Goal: Complete application form: Complete application form

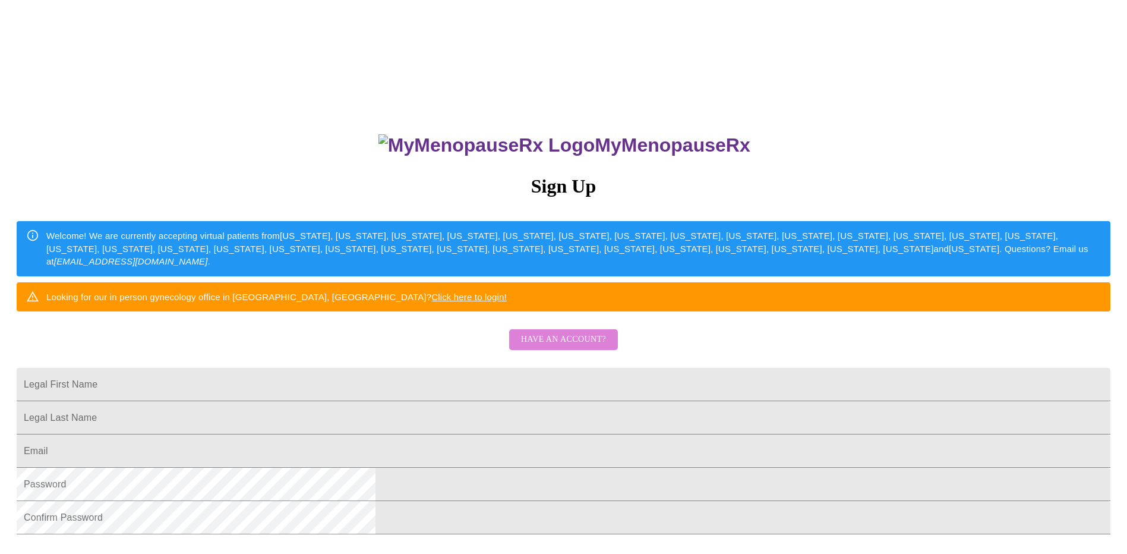
click at [585, 347] on span "Have an account?" at bounding box center [563, 339] width 85 height 15
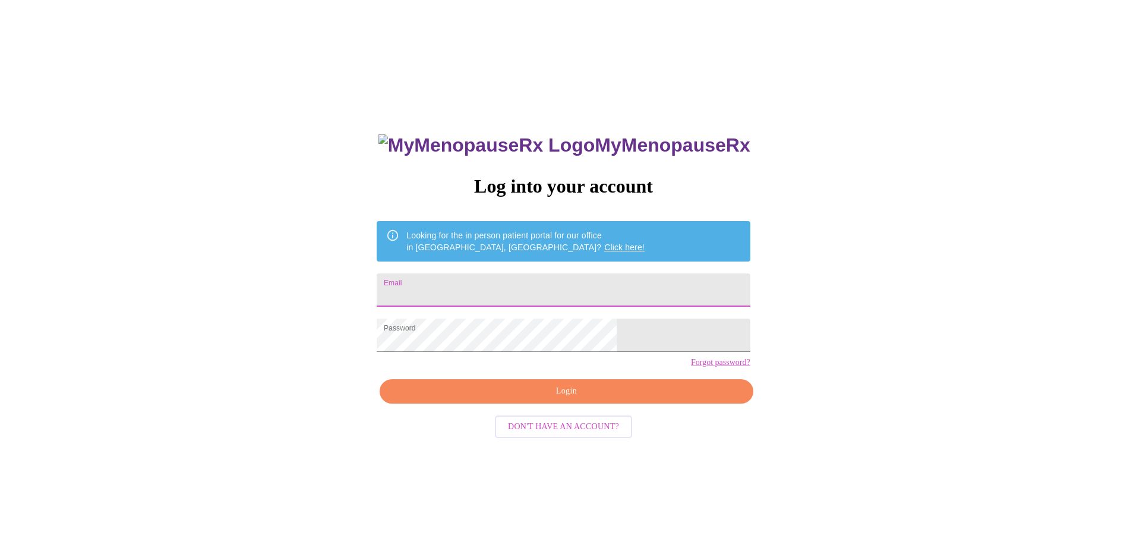
click at [535, 291] on input "Email" at bounding box center [563, 289] width 373 height 33
type input "[EMAIL_ADDRESS][DOMAIN_NAME]"
click at [540, 399] on span "Login" at bounding box center [566, 391] width 346 height 15
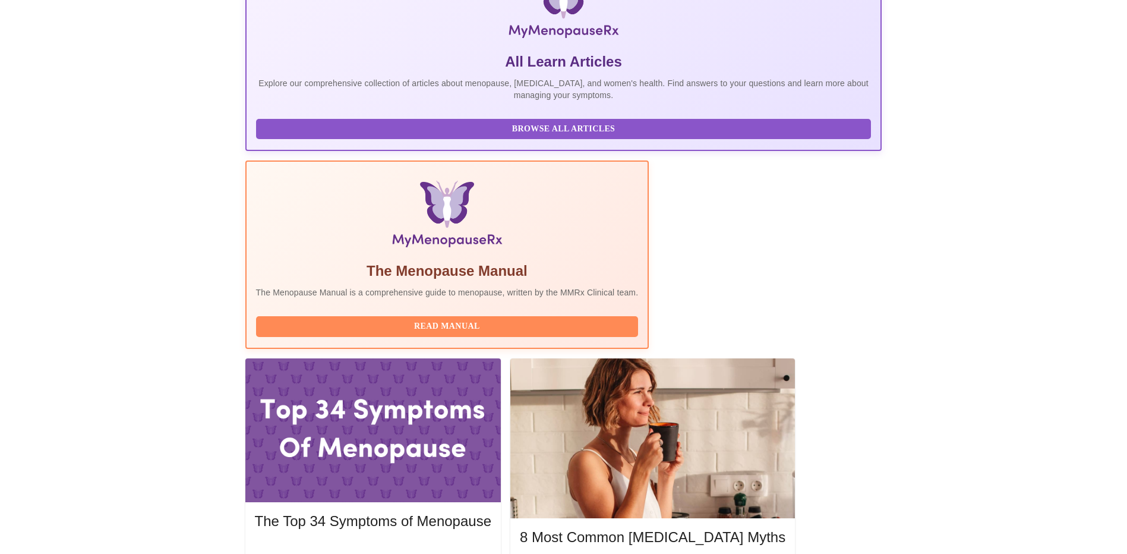
scroll to position [297, 0]
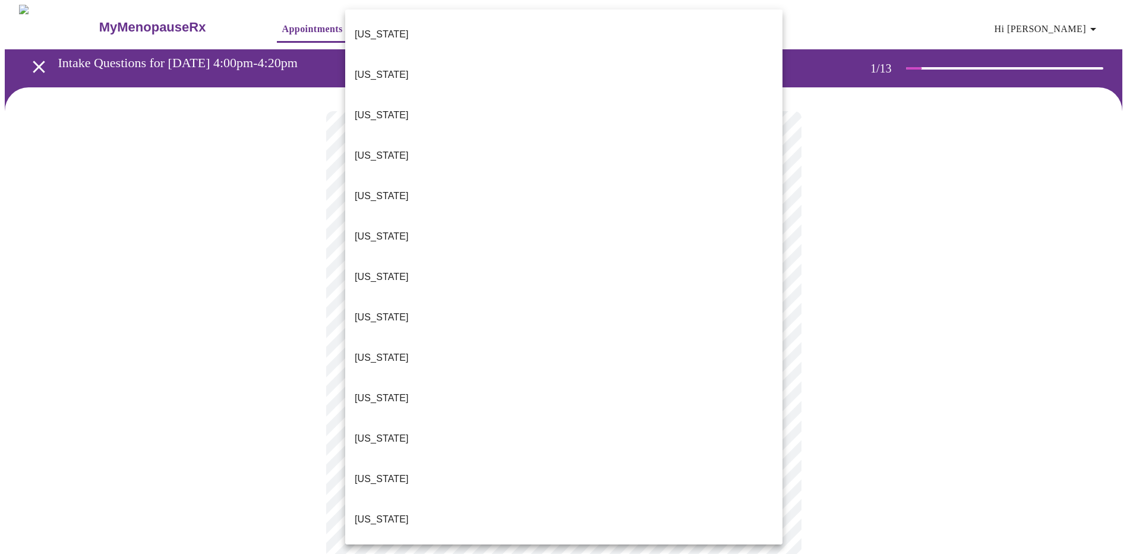
click at [765, 252] on body "MyMenopauseRx Appointments Messaging Labs Uploads Medications Community Refer a…" at bounding box center [568, 551] width 1126 height 1092
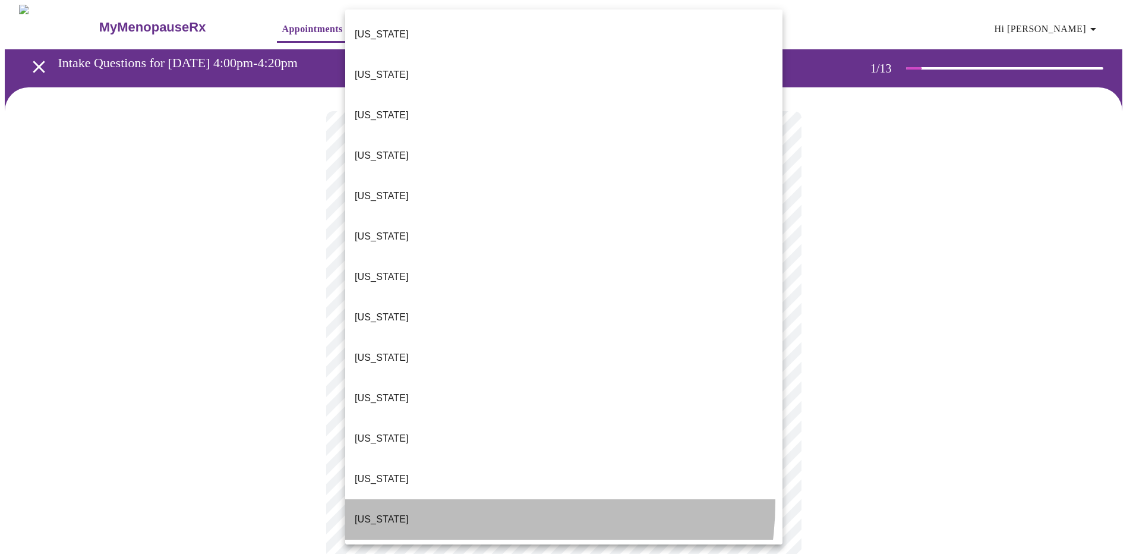
click at [465, 499] on li "[US_STATE]" at bounding box center [563, 519] width 437 height 40
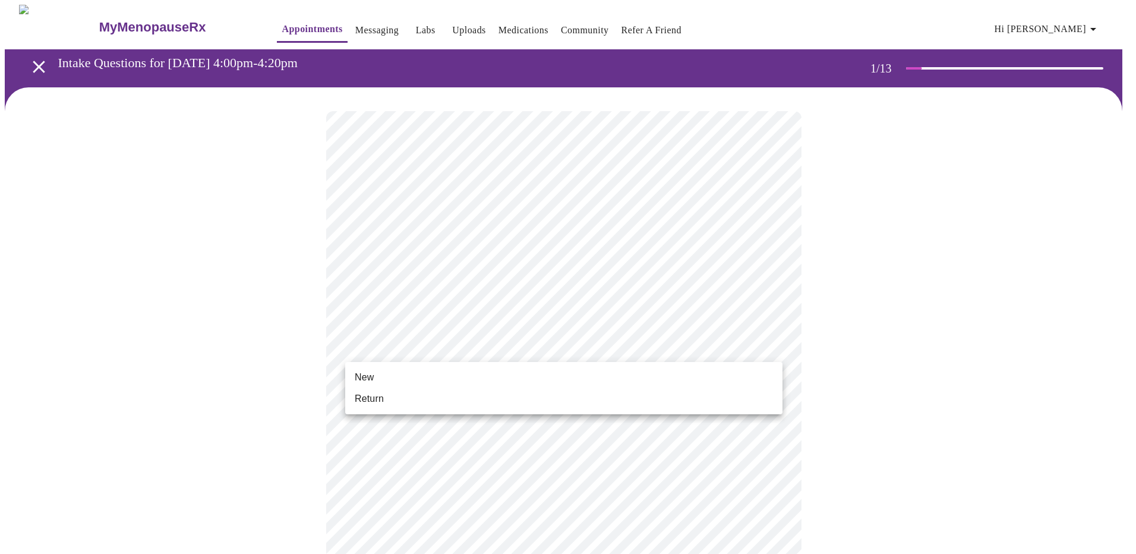
click at [771, 343] on body "MyMenopauseRx Appointments Messaging Labs Uploads Medications Community Refer a…" at bounding box center [568, 547] width 1126 height 1085
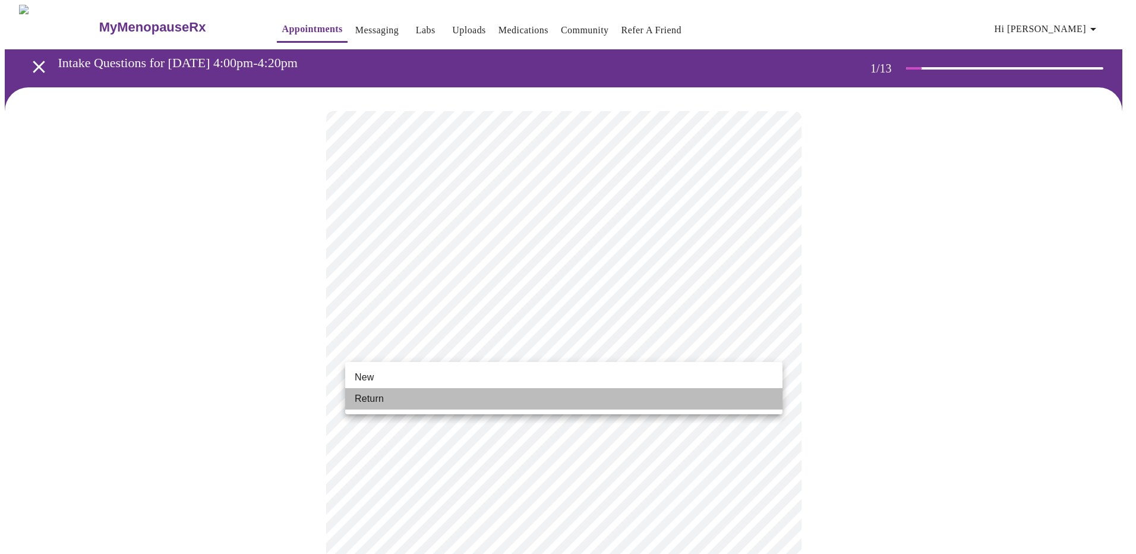
click at [503, 401] on li "Return" at bounding box center [563, 398] width 437 height 21
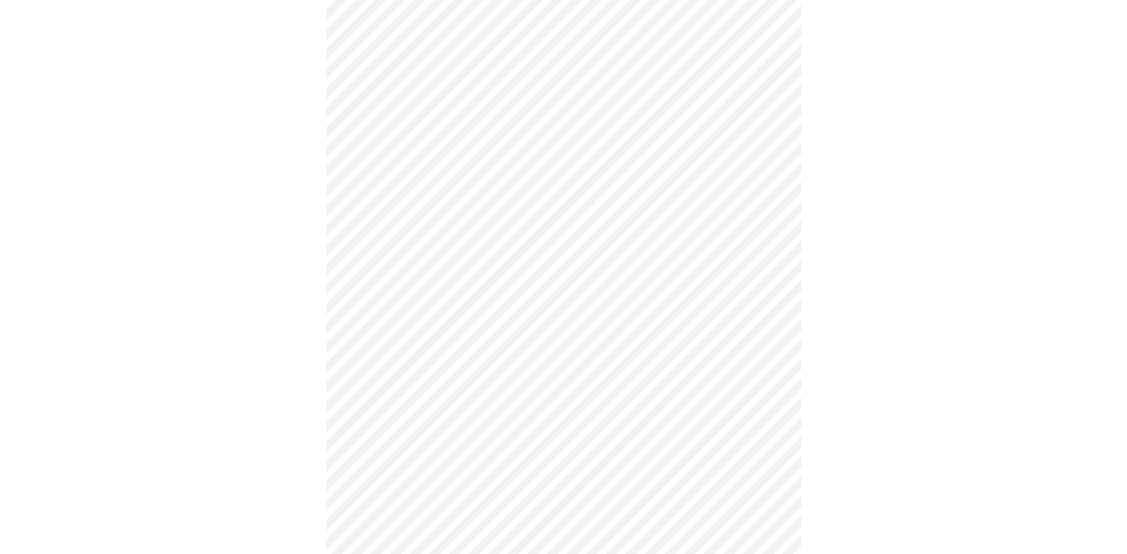
scroll to position [475, 0]
click at [766, 429] on body "MyMenopauseRx Appointments Messaging Labs Uploads Medications Community Refer a…" at bounding box center [568, 64] width 1126 height 1069
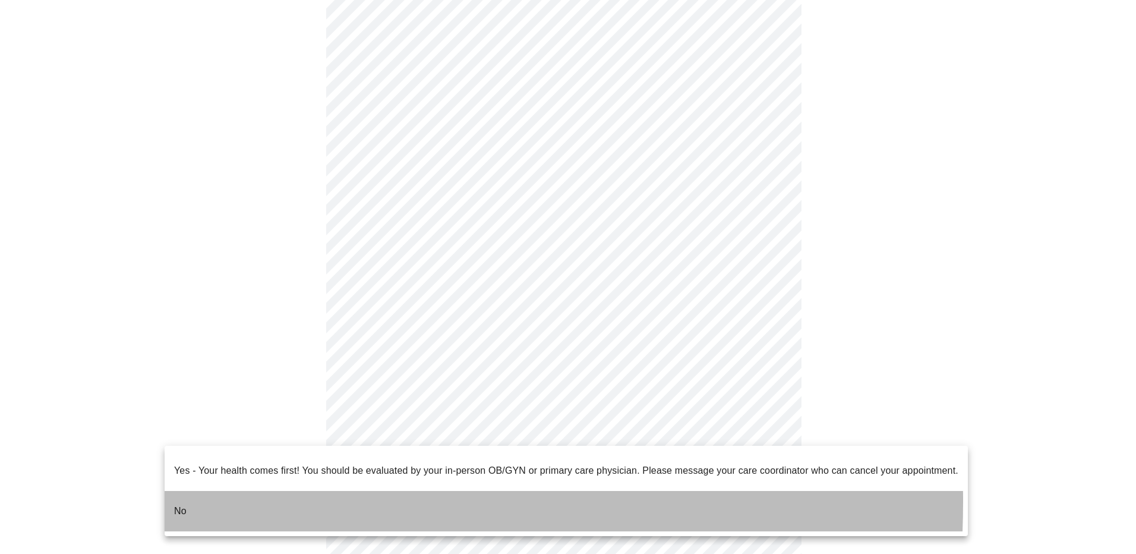
click at [182, 504] on p "No" at bounding box center [180, 511] width 12 height 14
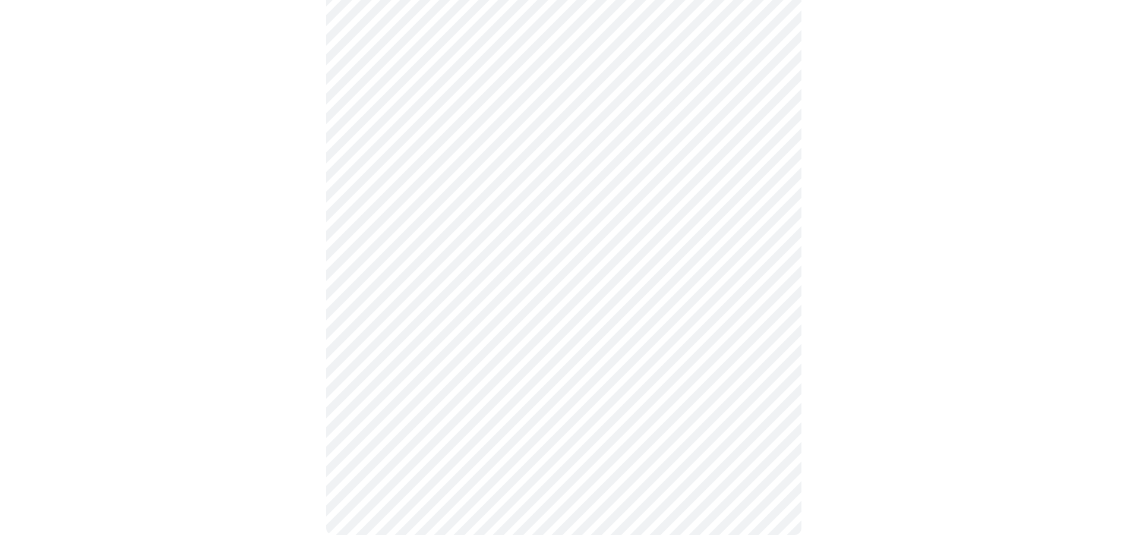
scroll to position [0, 0]
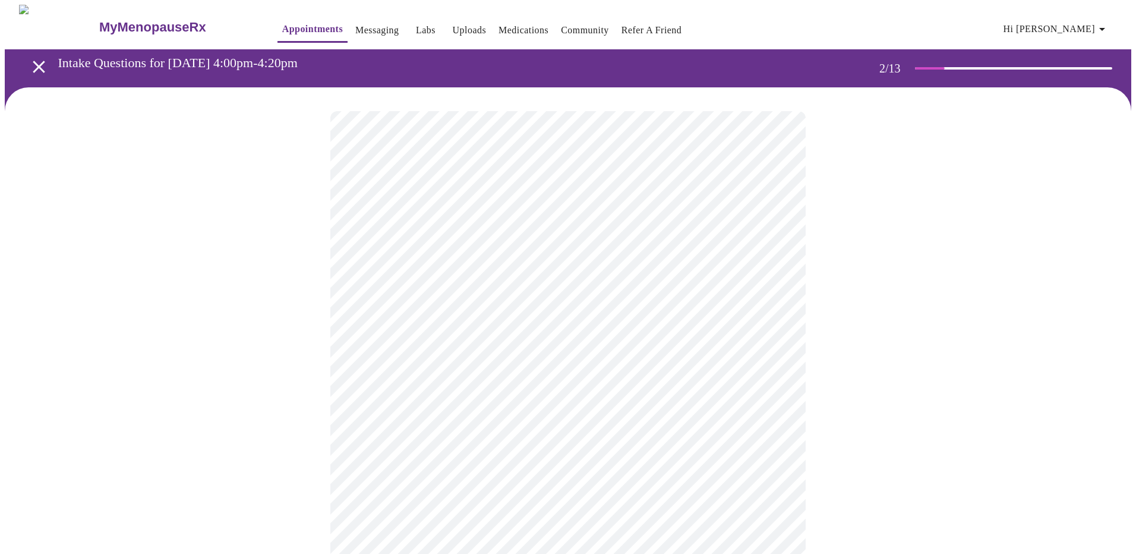
click at [770, 243] on body "MyMenopauseRx Appointments Messaging Labs Uploads Medications Community Refer a…" at bounding box center [568, 362] width 1126 height 714
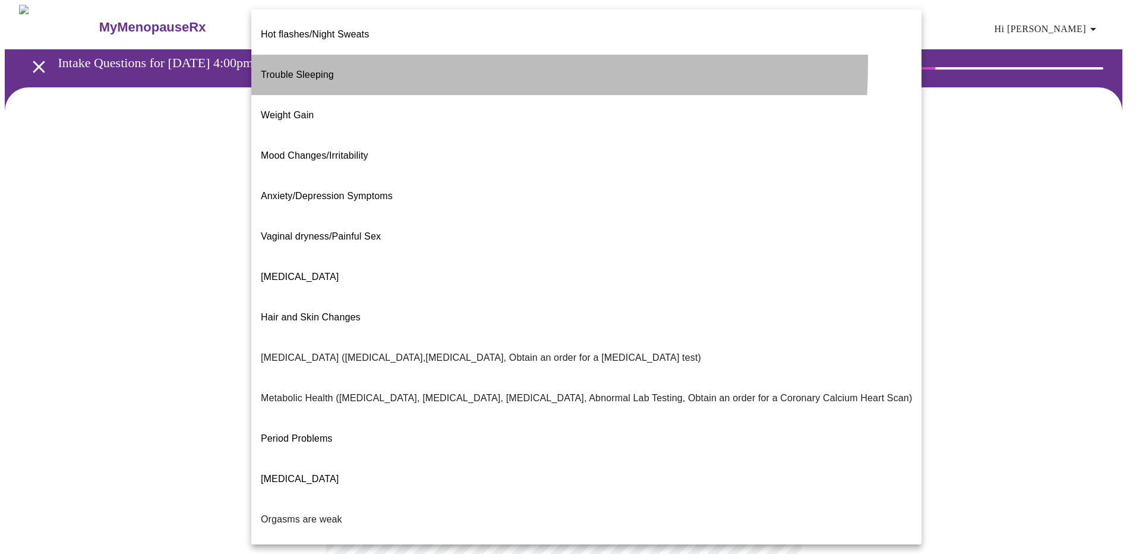
click at [309, 70] on span "Trouble Sleeping" at bounding box center [297, 75] width 73 height 10
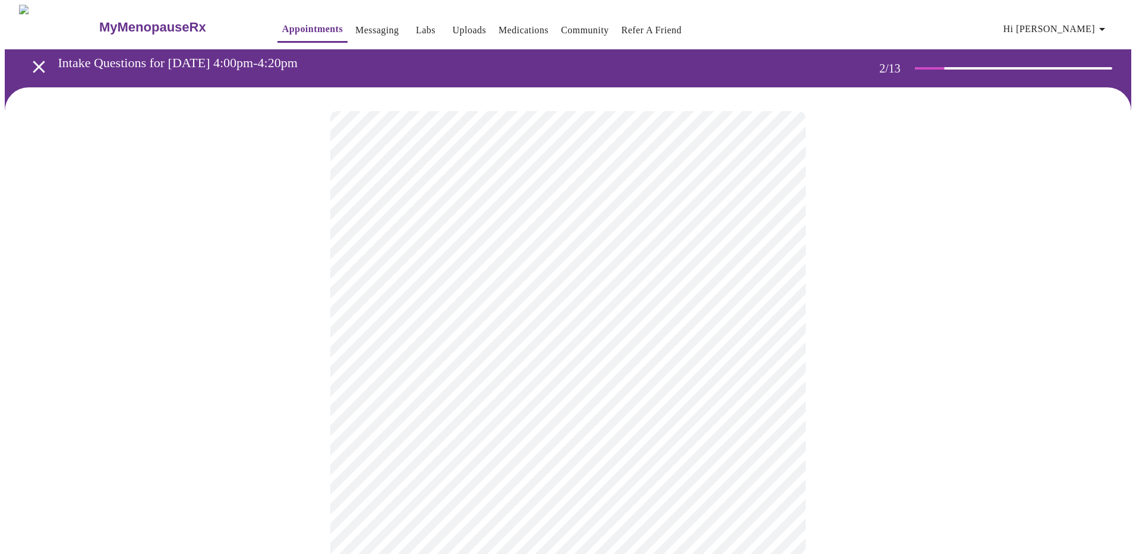
click at [769, 365] on body "MyMenopauseRx Appointments Messaging Labs Uploads Medications Community Refer a…" at bounding box center [568, 358] width 1126 height 707
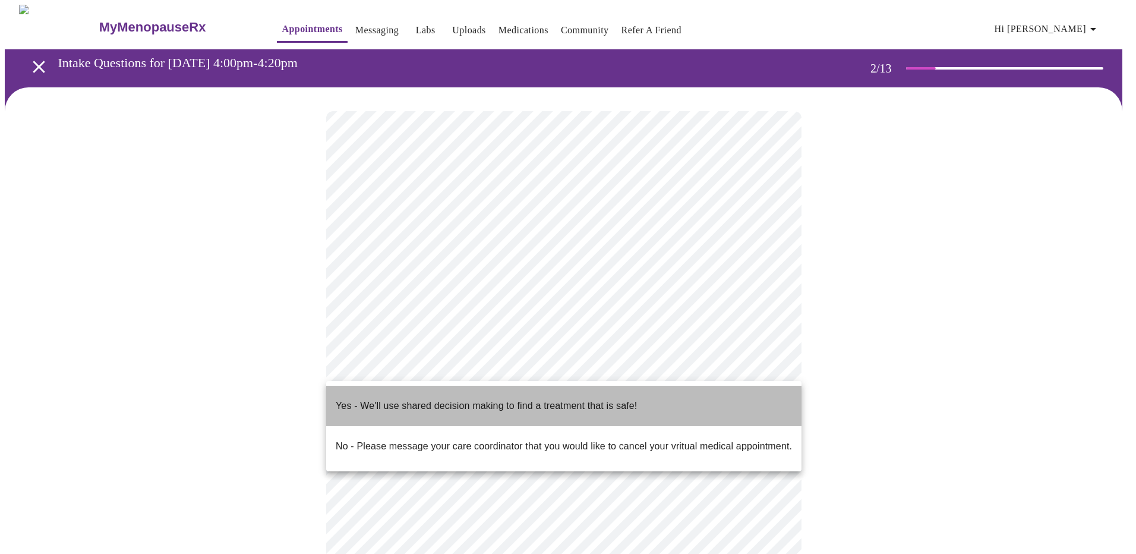
click at [346, 399] on p "Yes - We'll use shared decision making to find a treatment that is safe!" at bounding box center [486, 406] width 301 height 14
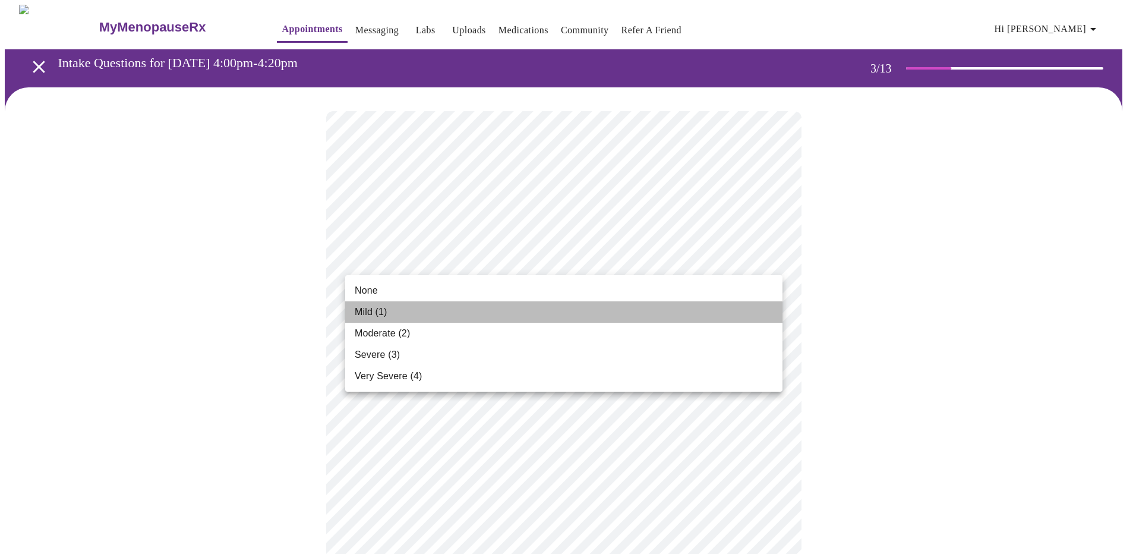
click at [368, 309] on span "Mild (1)" at bounding box center [371, 312] width 33 height 14
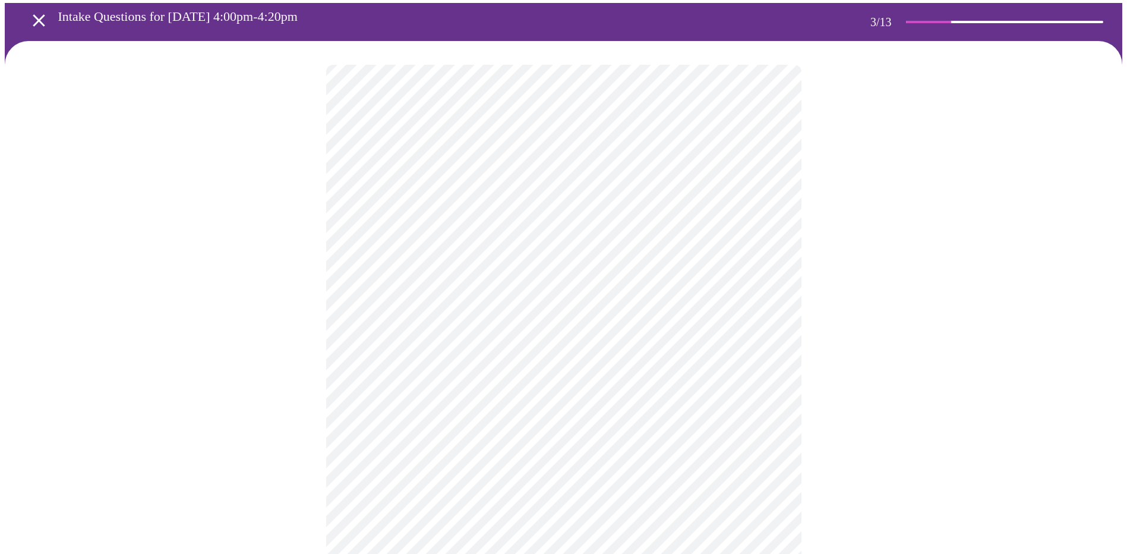
scroll to position [119, 0]
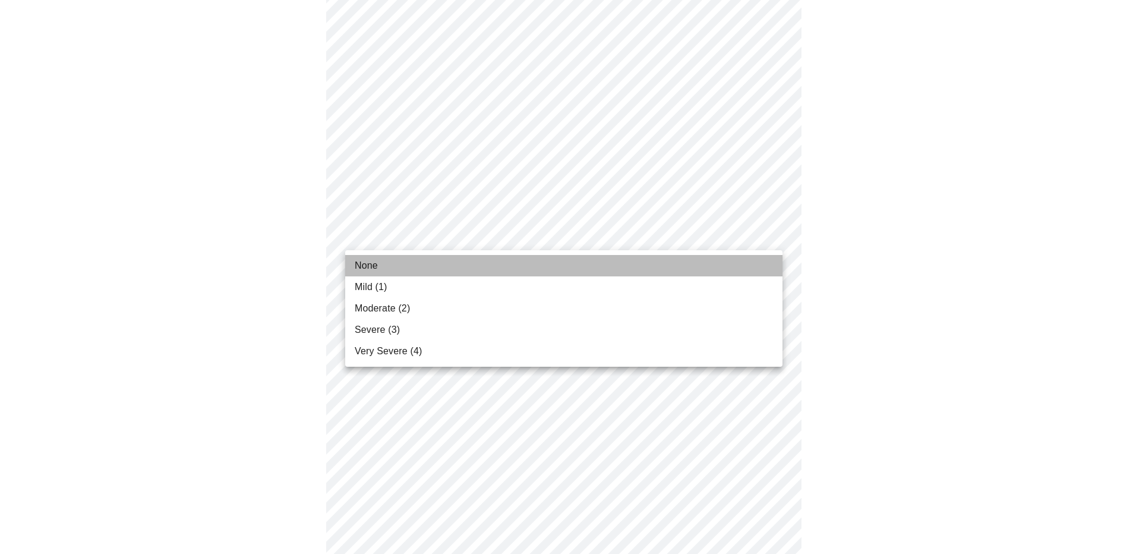
click at [361, 264] on span "None" at bounding box center [366, 265] width 23 height 14
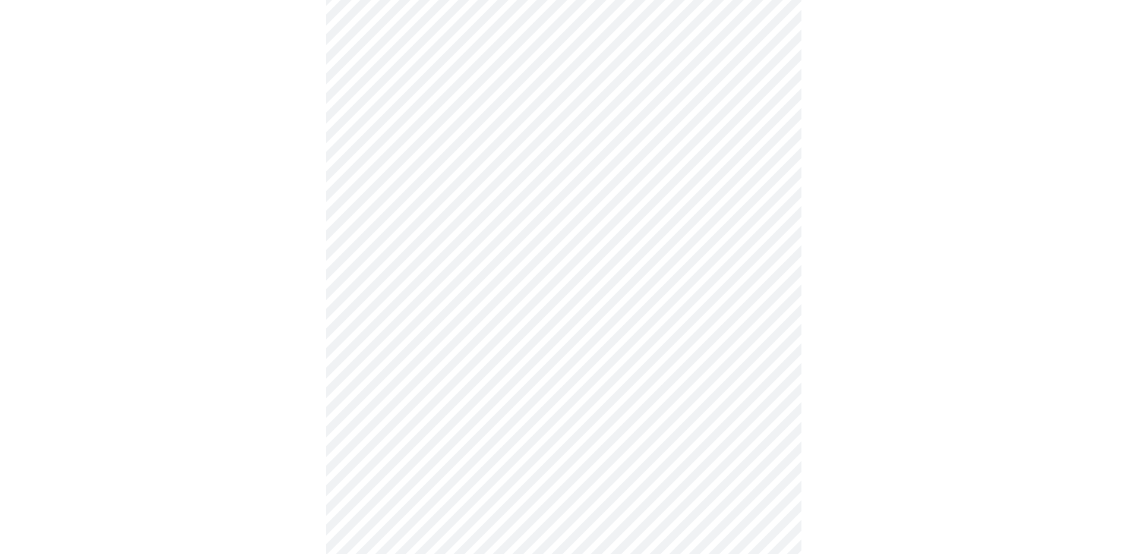
scroll to position [297, 0]
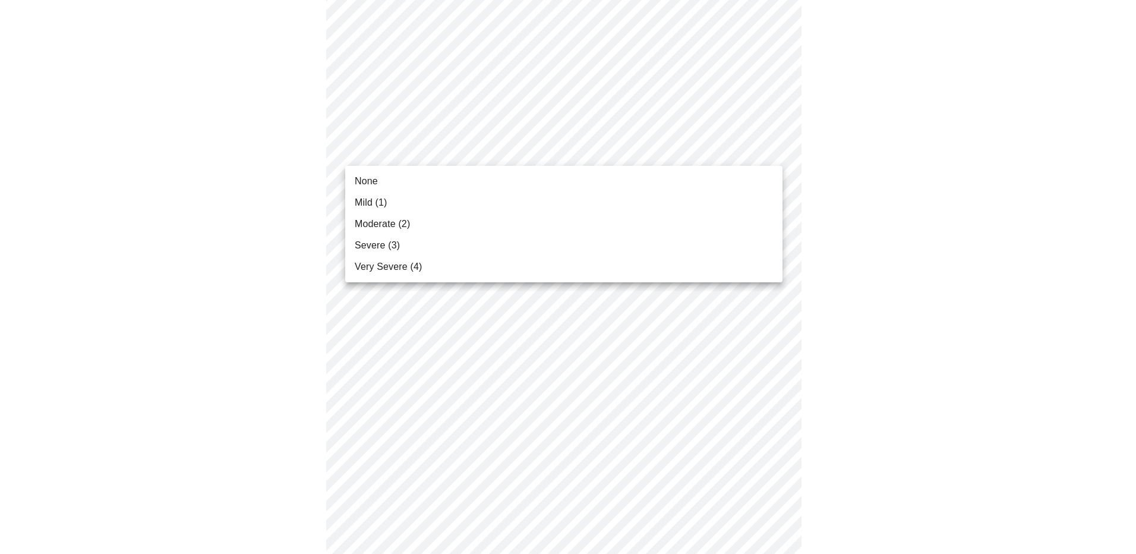
click at [755, 154] on body "MyMenopauseRx Appointments Messaging Labs Uploads Medications Community Refer a…" at bounding box center [568, 481] width 1126 height 1547
click at [367, 241] on span "Severe (3)" at bounding box center [377, 245] width 45 height 14
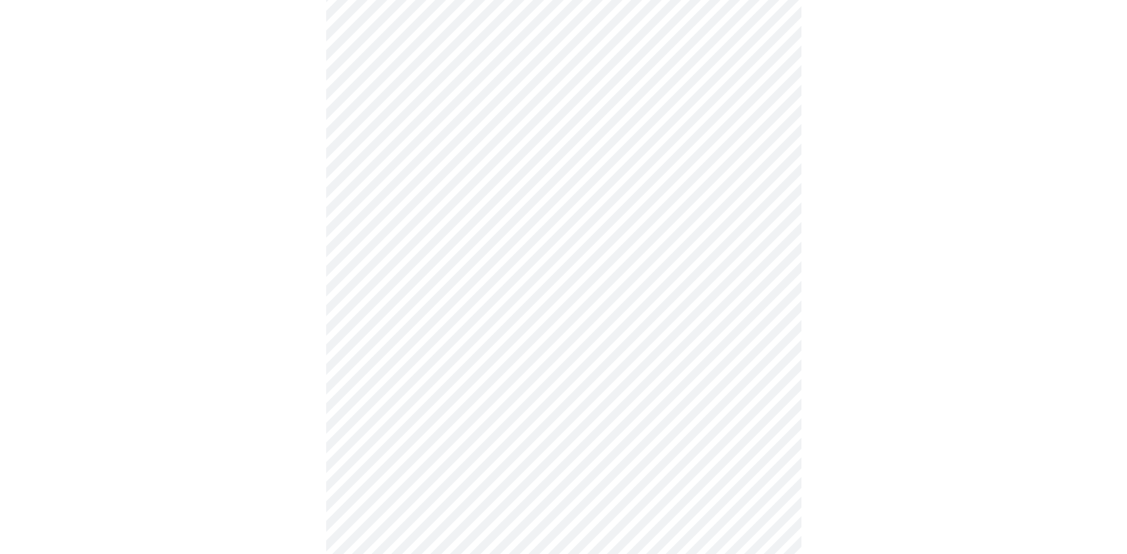
scroll to position [475, 0]
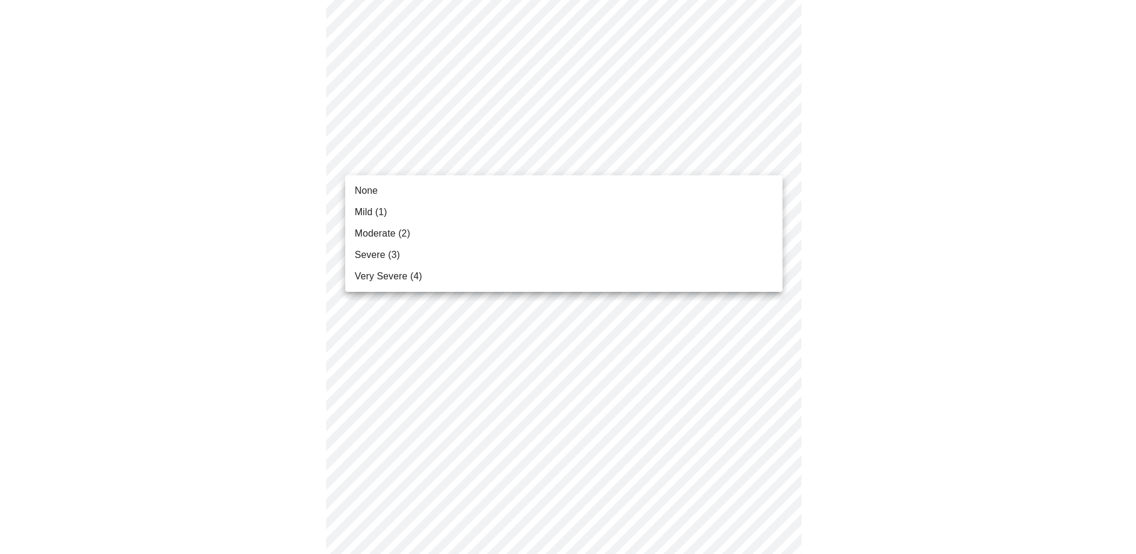
click at [766, 161] on body "MyMenopauseRx Appointments Messaging Labs Uploads Medications Community Refer a…" at bounding box center [568, 295] width 1126 height 1530
click at [362, 190] on span "None" at bounding box center [366, 191] width 23 height 14
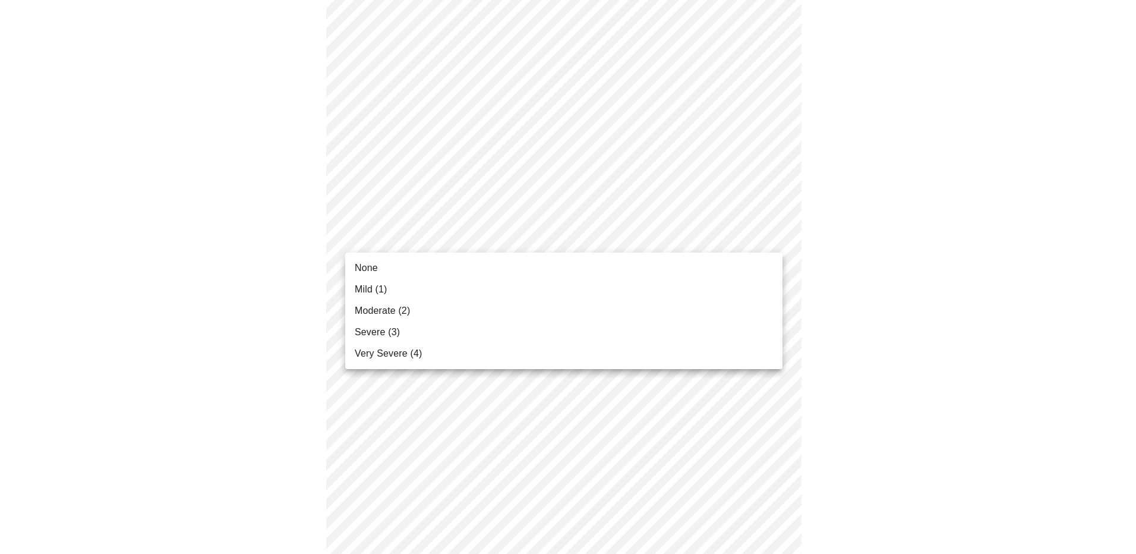
click at [760, 235] on body "MyMenopauseRx Appointments Messaging Labs Uploads Medications Community Refer a…" at bounding box center [568, 287] width 1126 height 1514
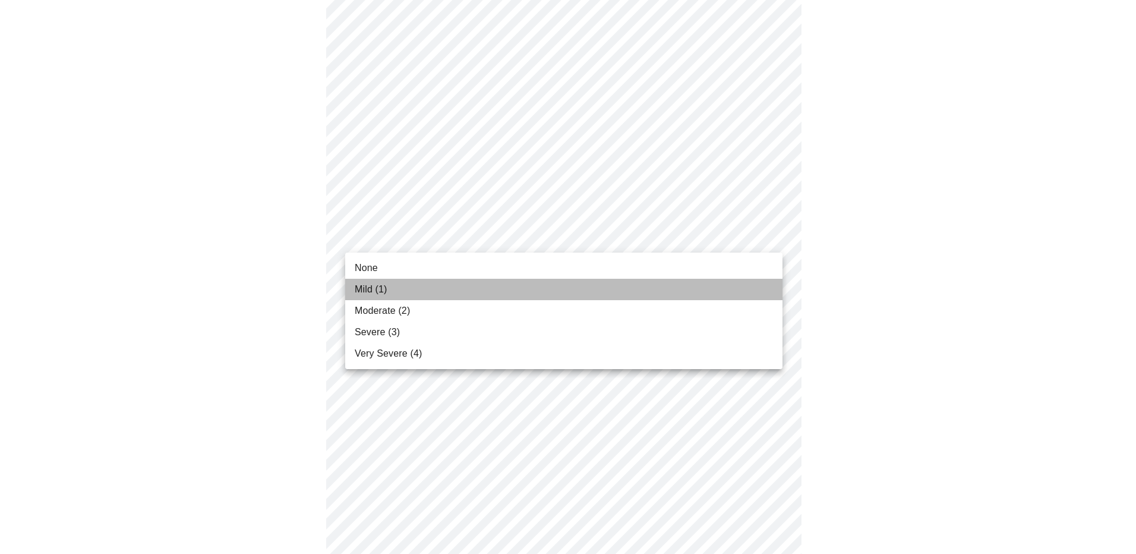
click at [364, 283] on span "Mild (1)" at bounding box center [371, 289] width 33 height 14
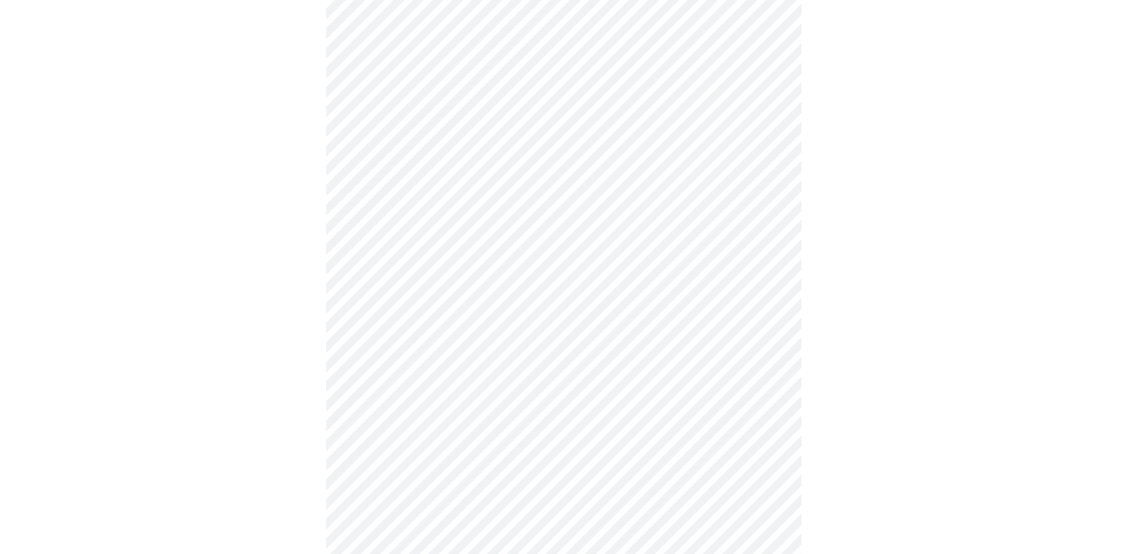
scroll to position [653, 0]
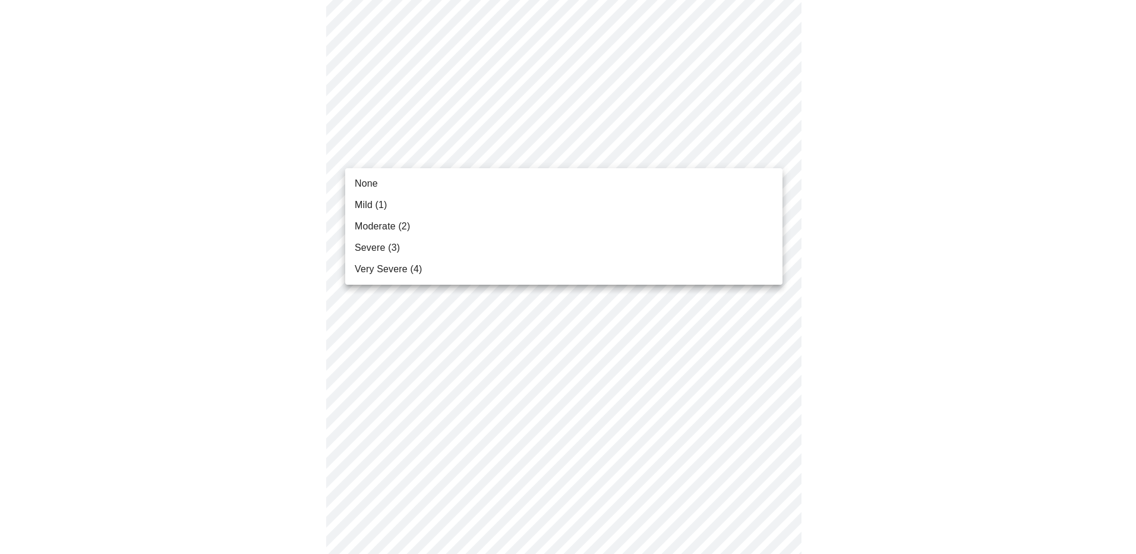
click at [770, 154] on body "MyMenopauseRx Appointments Messaging Labs Uploads Medications Community Refer a…" at bounding box center [568, 99] width 1126 height 1497
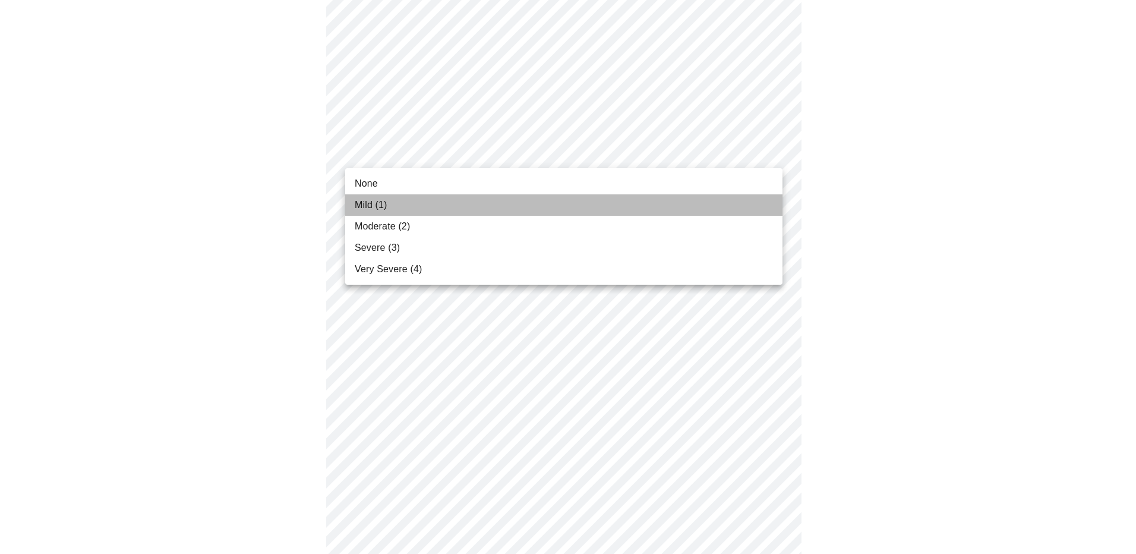
click at [361, 202] on span "Mild (1)" at bounding box center [371, 205] width 33 height 14
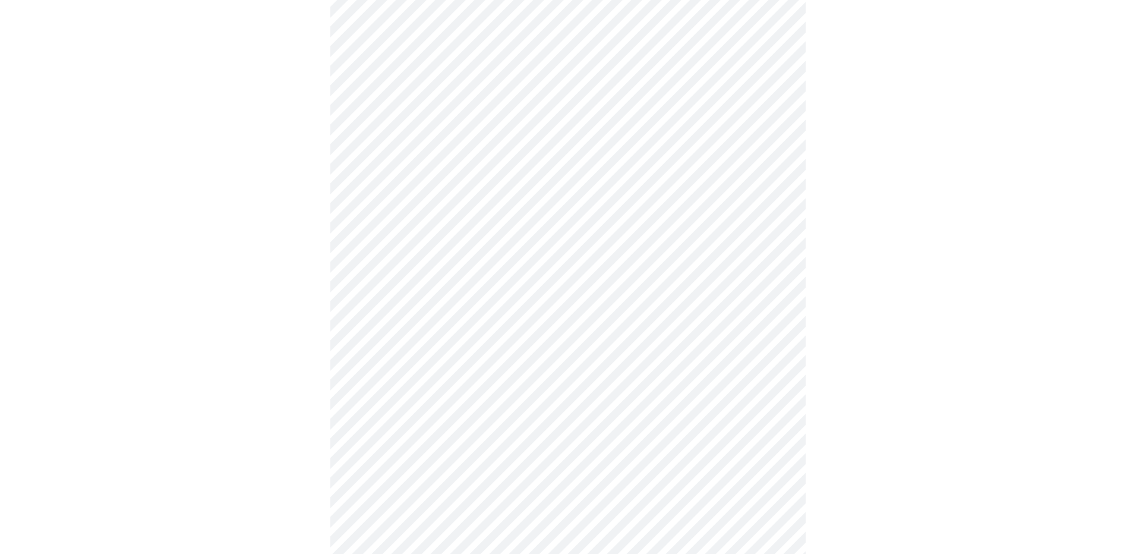
click at [767, 243] on body "MyMenopauseRx Appointments Messaging Labs Uploads Medications Community Refer a…" at bounding box center [568, 91] width 1126 height 1480
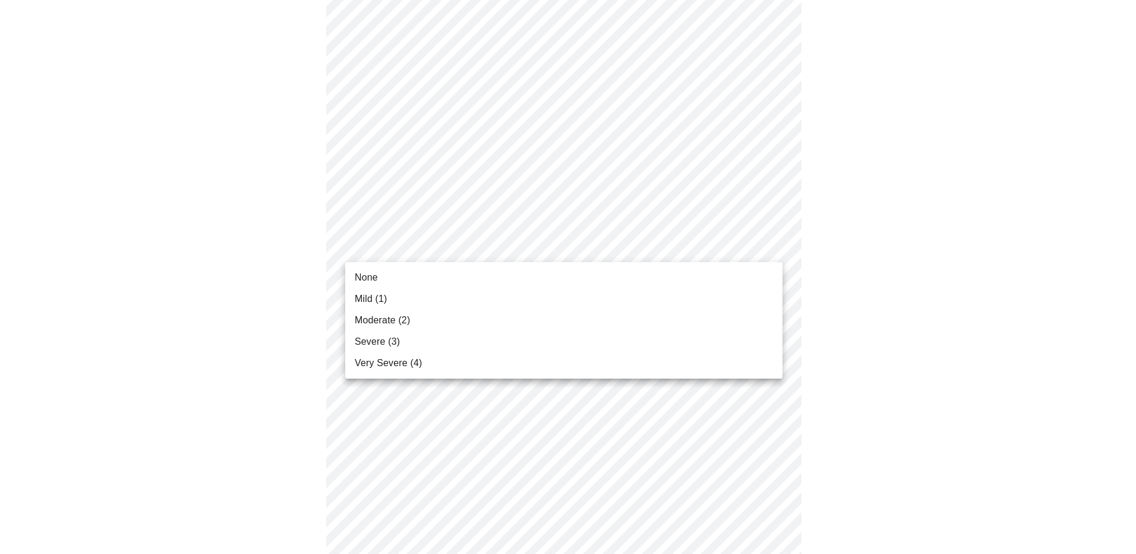
click at [372, 298] on span "Mild (1)" at bounding box center [371, 299] width 33 height 14
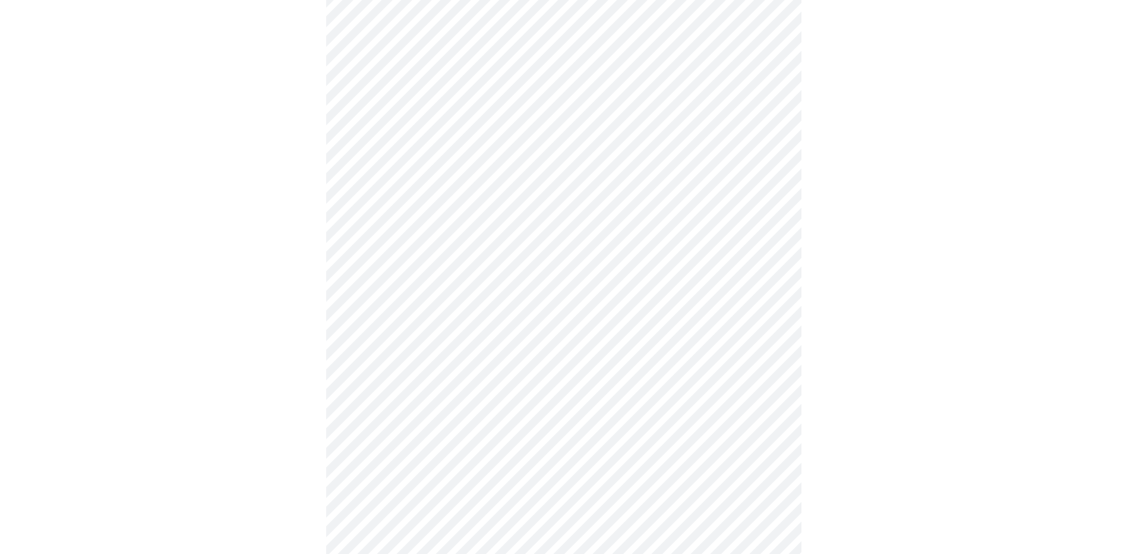
scroll to position [832, 0]
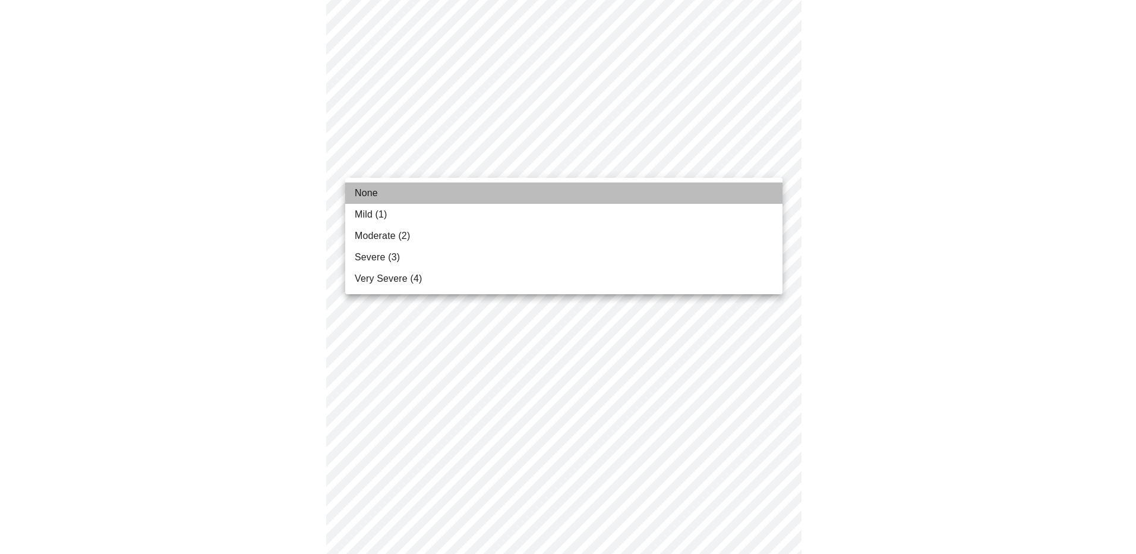
click at [364, 193] on span "None" at bounding box center [366, 193] width 23 height 14
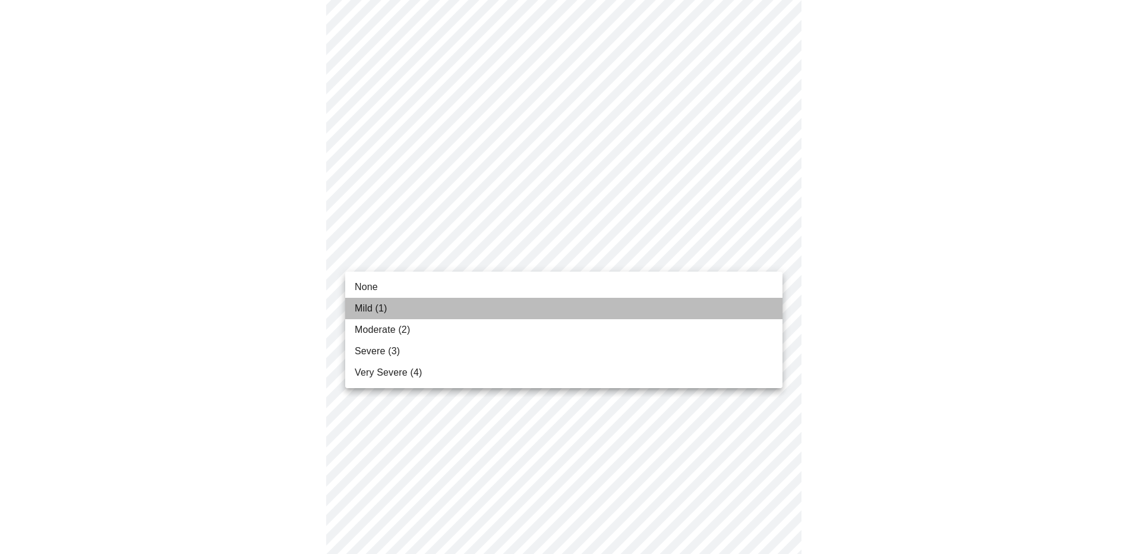
click at [375, 309] on span "Mild (1)" at bounding box center [371, 308] width 33 height 14
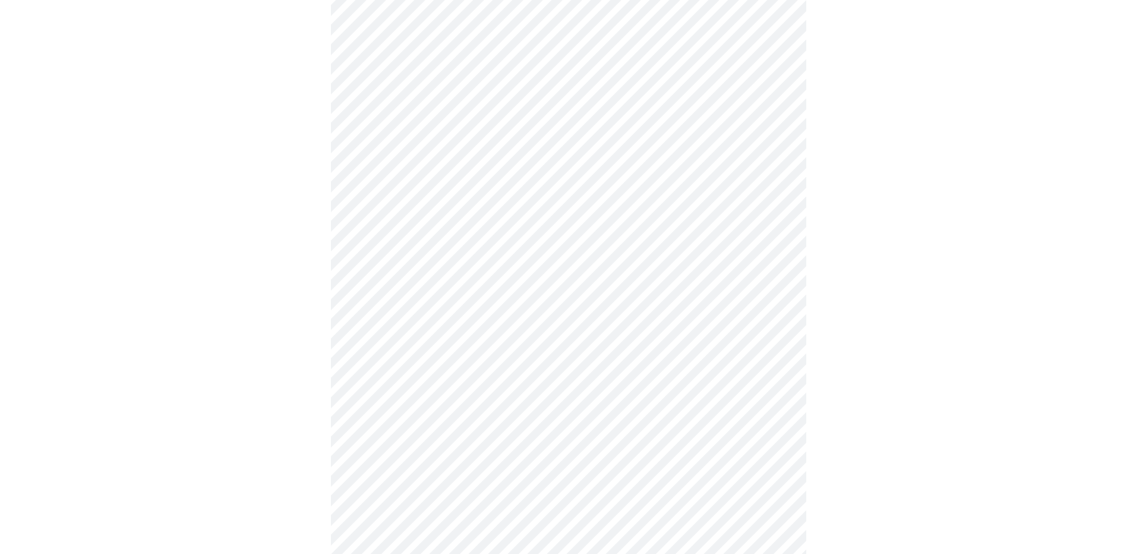
scroll to position [877, 0]
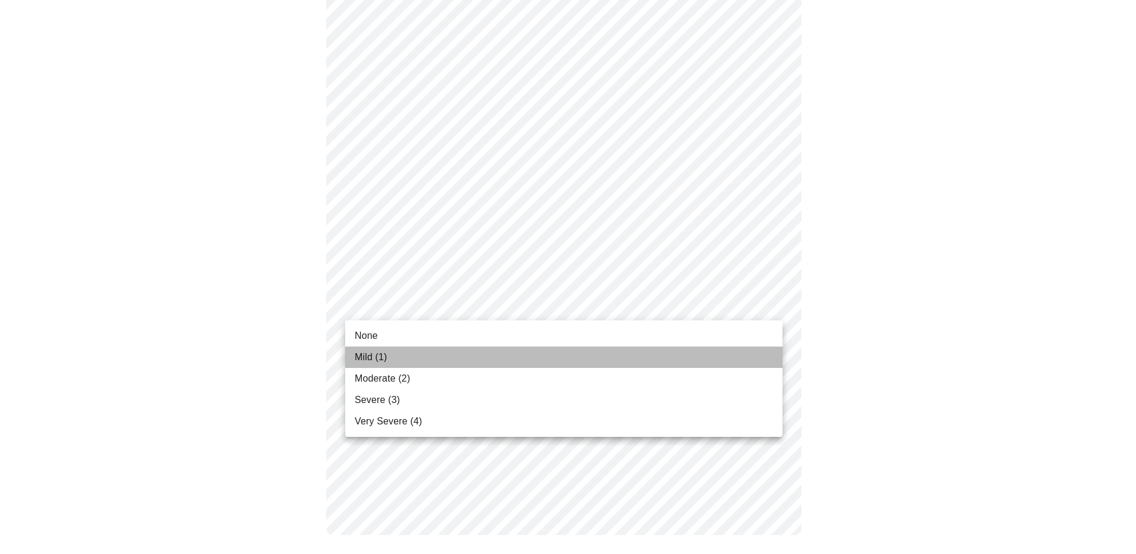
click at [355, 353] on span "Mild (1)" at bounding box center [371, 357] width 33 height 14
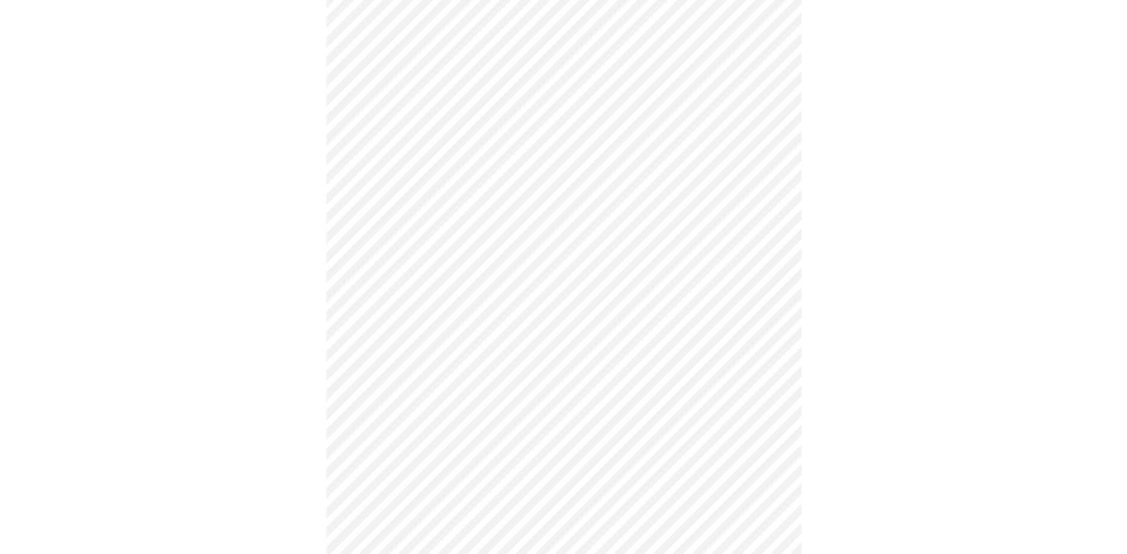
scroll to position [88, 0]
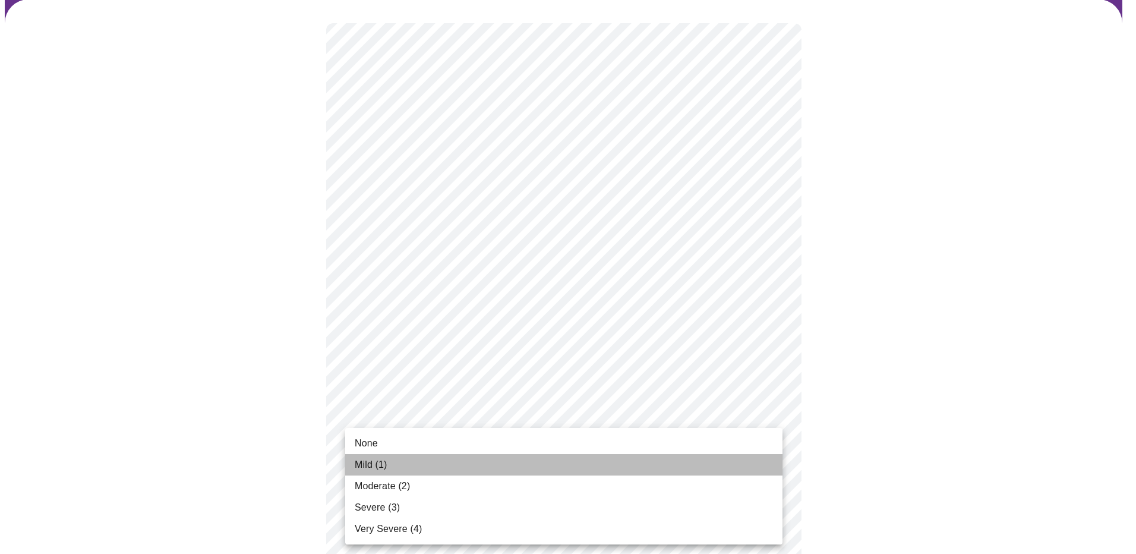
click at [362, 462] on span "Mild (1)" at bounding box center [371, 464] width 33 height 14
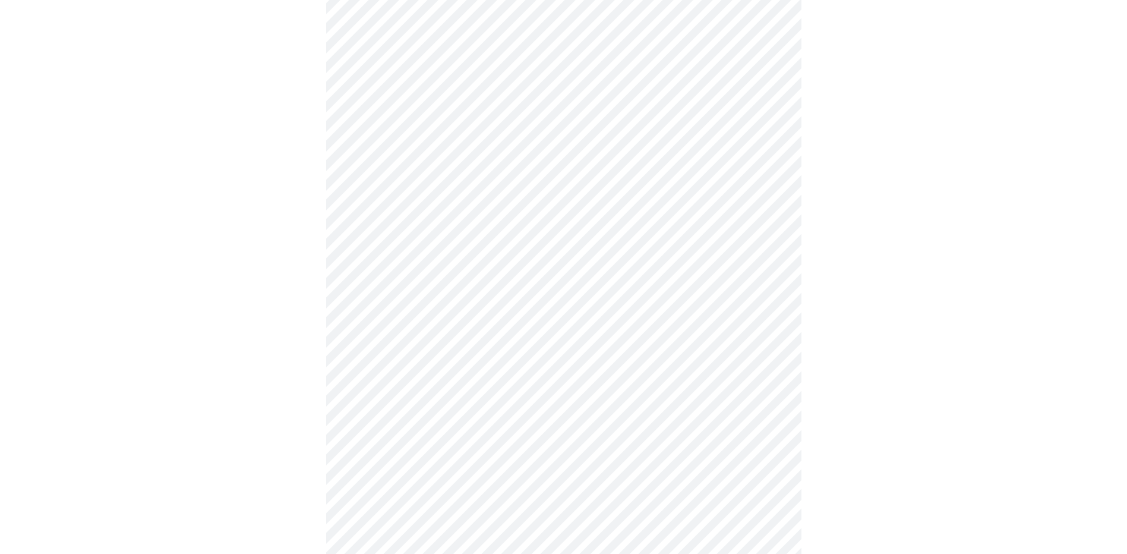
scroll to position [238, 0]
click at [732, 444] on body "MyMenopauseRx Appointments Messaging Labs Uploads Medications Community Refer a…" at bounding box center [568, 329] width 1126 height 1125
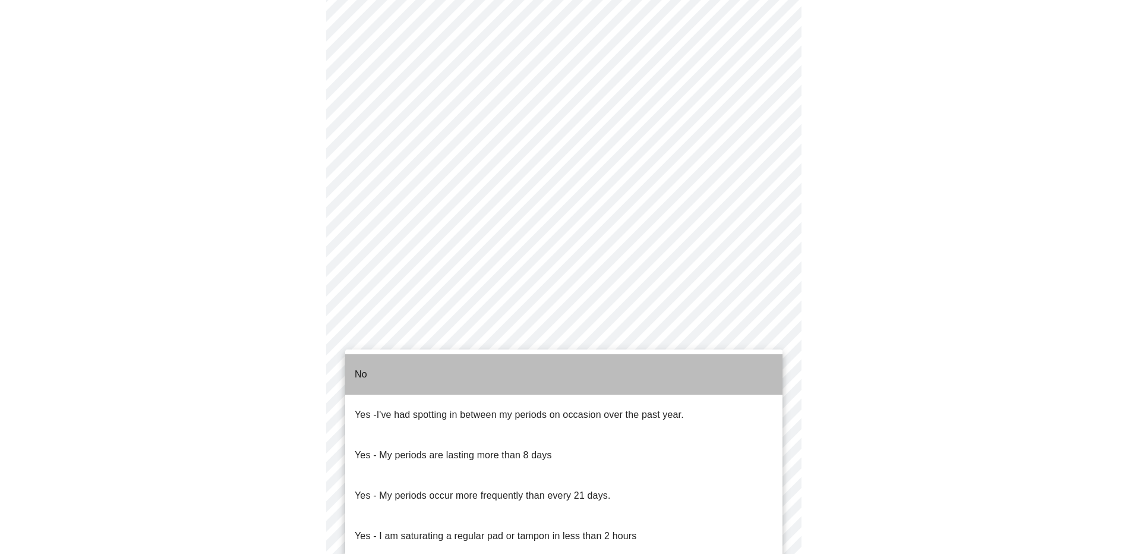
click at [354, 358] on li "No" at bounding box center [563, 374] width 437 height 40
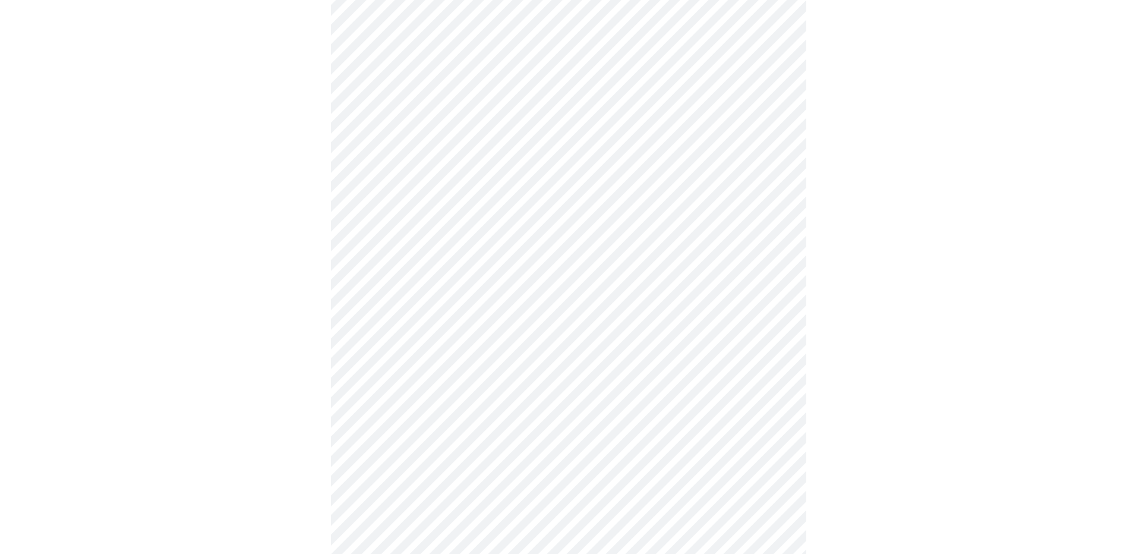
scroll to position [564, 0]
click at [740, 200] on body "MyMenopauseRx Appointments Messaging Labs Uploads Medications Community Refer a…" at bounding box center [568, -1] width 1126 height 1117
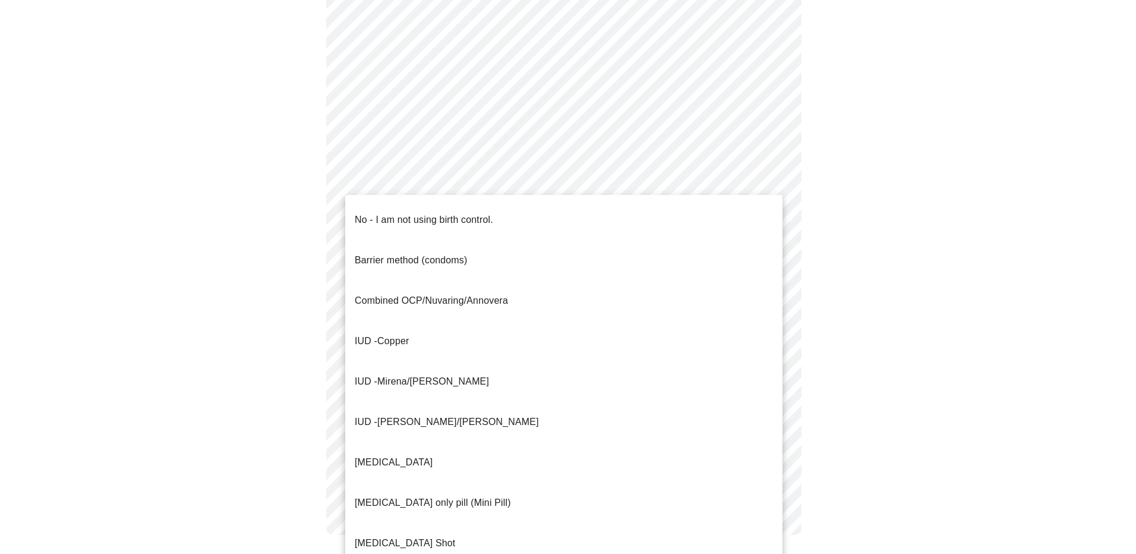
click at [499, 208] on li "No - I am not using birth control." at bounding box center [563, 220] width 437 height 40
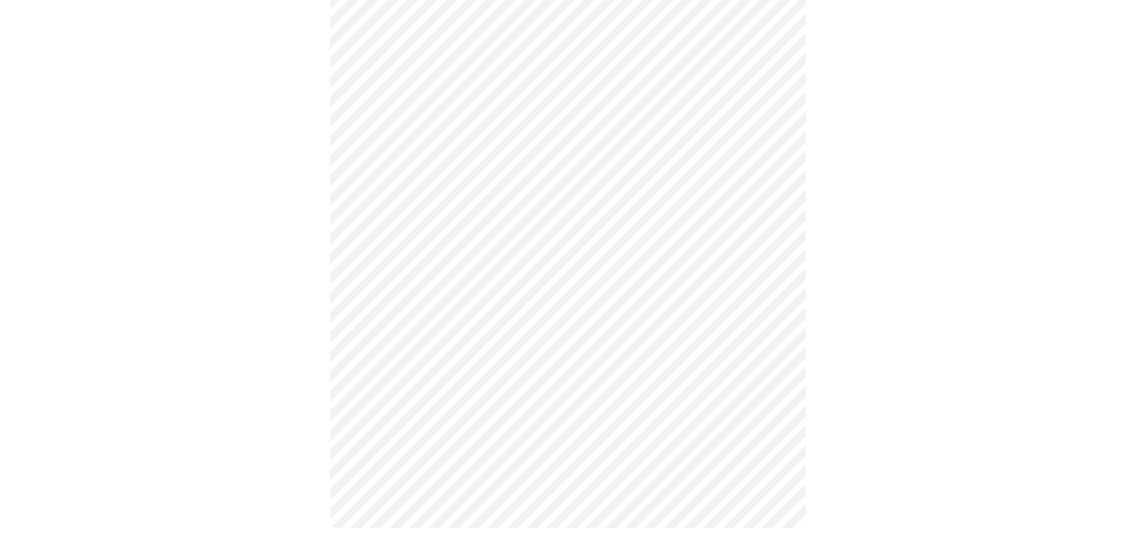
scroll to position [557, 0]
click at [768, 286] on body "MyMenopauseRx Appointments Messaging Labs Uploads Medications Community Refer a…" at bounding box center [563, 3] width 1117 height 1110
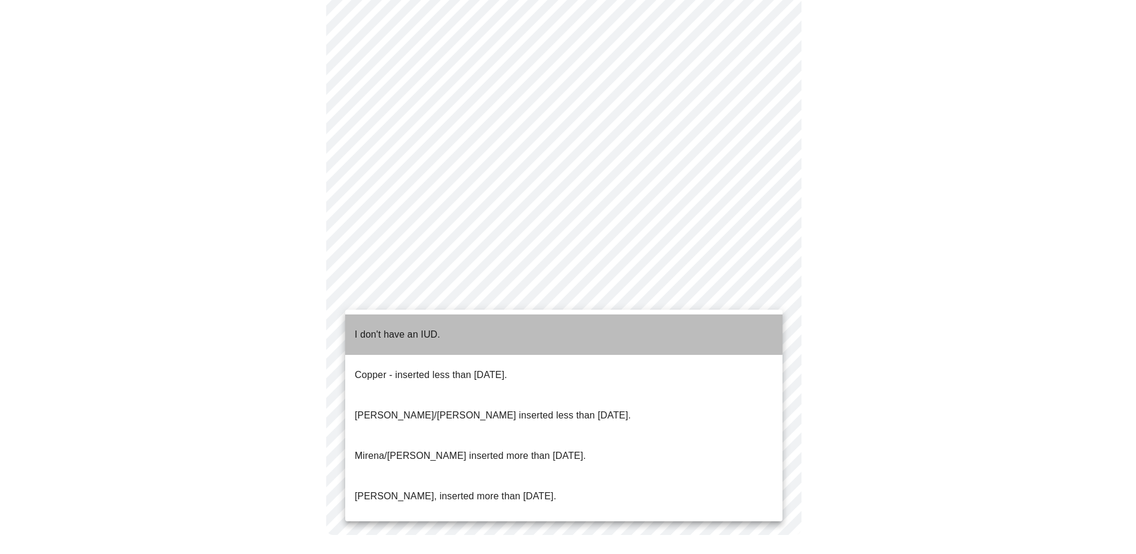
click at [360, 327] on p "I don't have an IUD." at bounding box center [398, 334] width 86 height 14
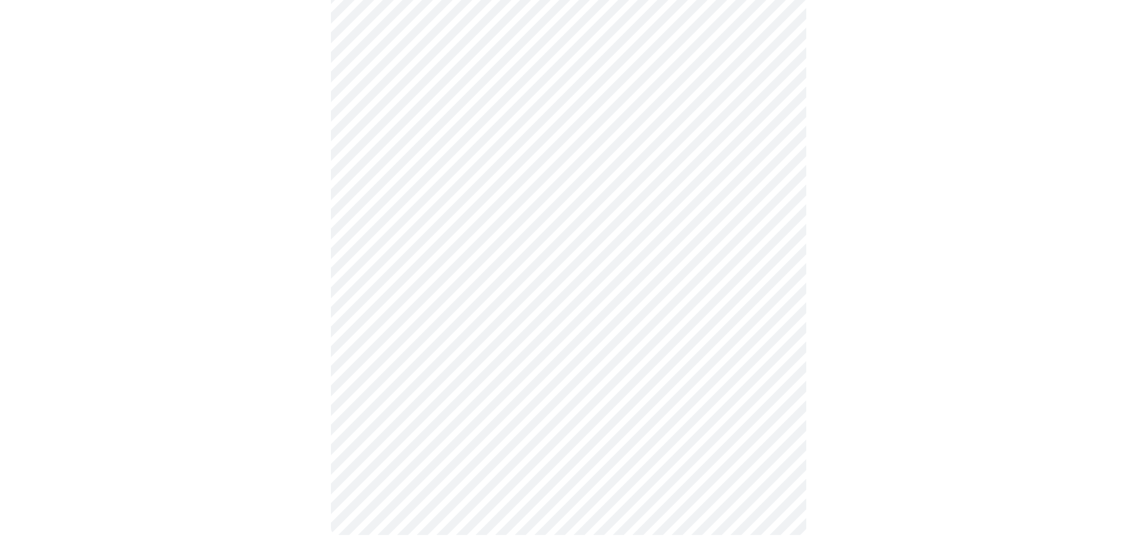
click at [734, 380] on body "MyMenopauseRx Appointments Messaging Labs Uploads Medications Community Refer a…" at bounding box center [563, 6] width 1117 height 1103
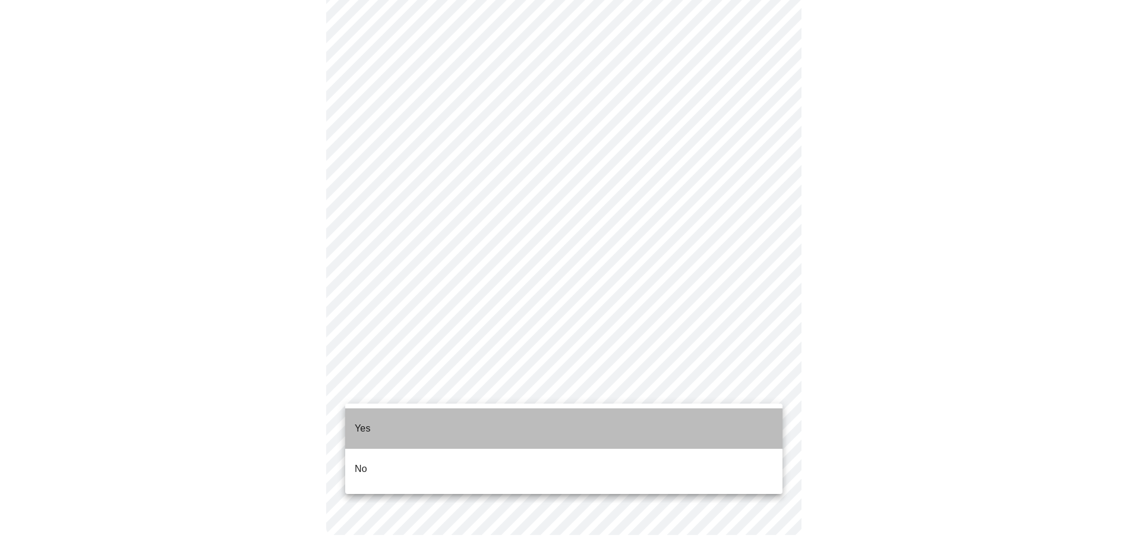
click at [364, 410] on li "Yes" at bounding box center [563, 428] width 437 height 40
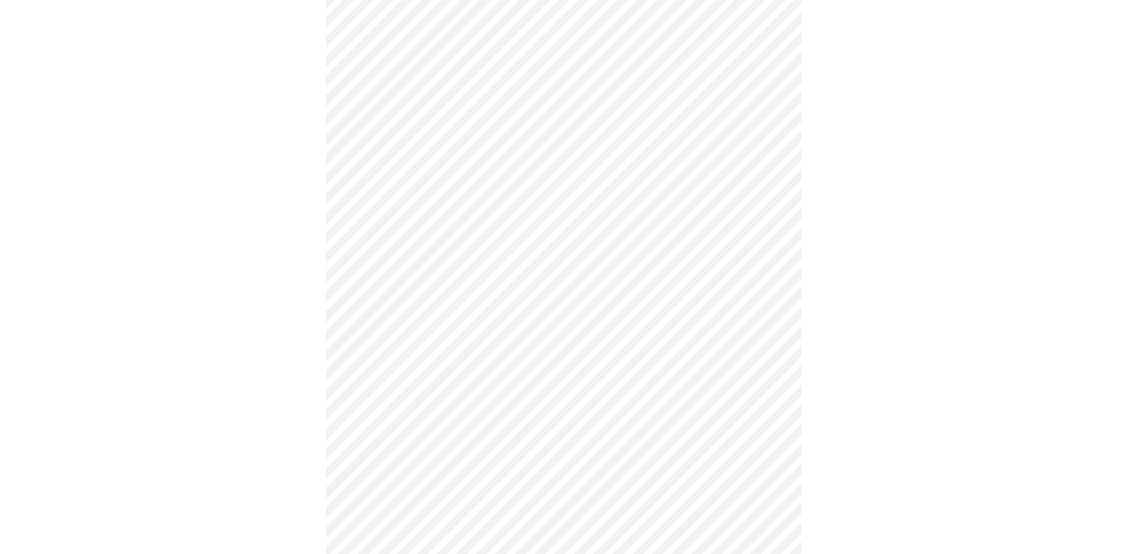
scroll to position [213, 0]
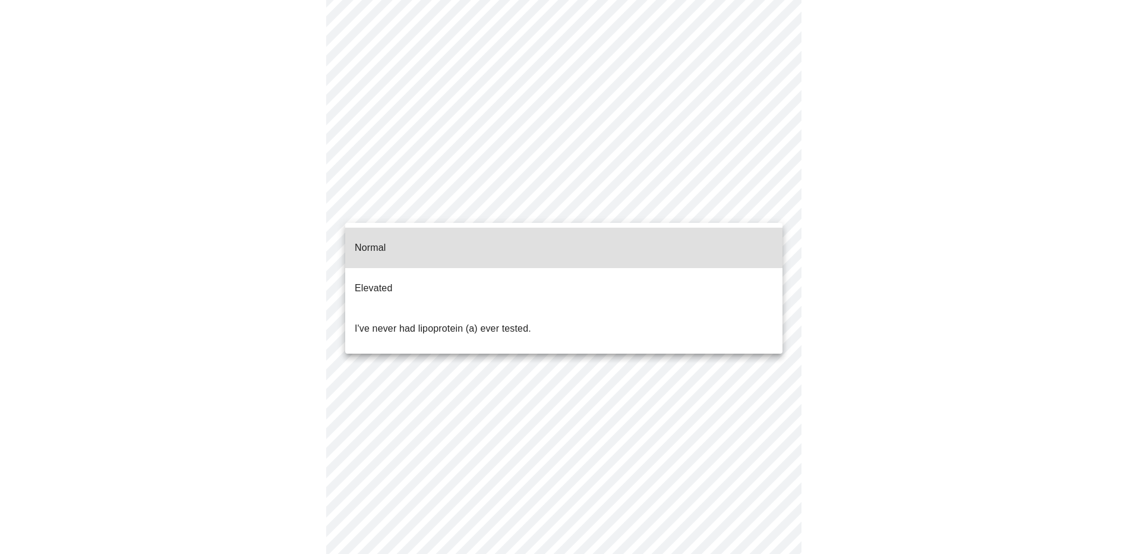
click at [770, 206] on body "MyMenopauseRx Appointments Messaging Labs Uploads Medications Community Refer a…" at bounding box center [568, 234] width 1126 height 885
click at [443, 321] on p "I've never had lipoprotein (a) ever tested." at bounding box center [443, 328] width 176 height 14
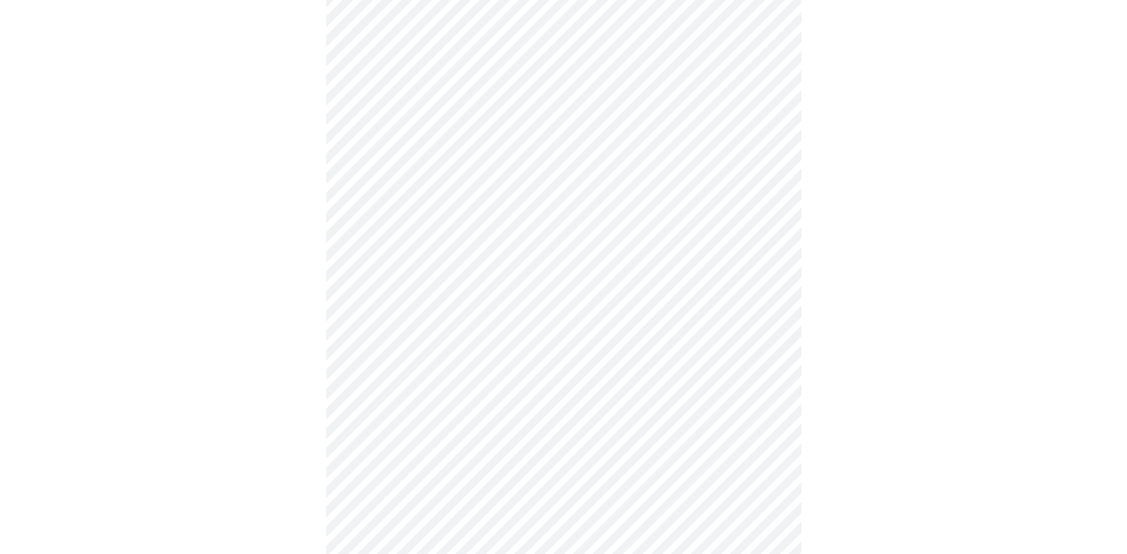
scroll to position [94, 0]
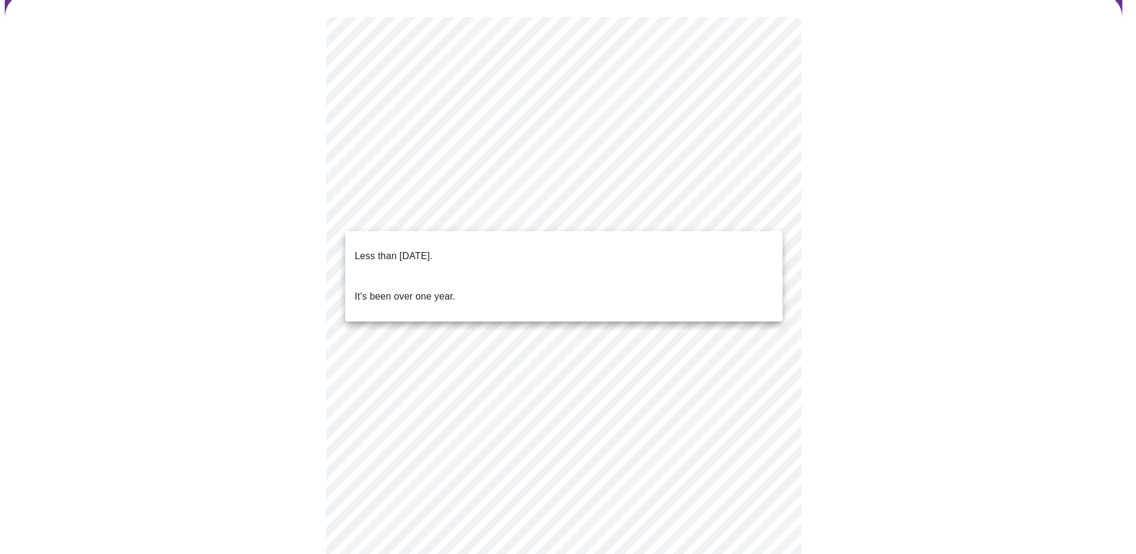
click at [764, 209] on body "MyMenopauseRx Appointments Messaging Labs Uploads Medications Community Refer a…" at bounding box center [568, 350] width 1126 height 878
click at [597, 243] on li "Less than [DATE]." at bounding box center [563, 256] width 437 height 40
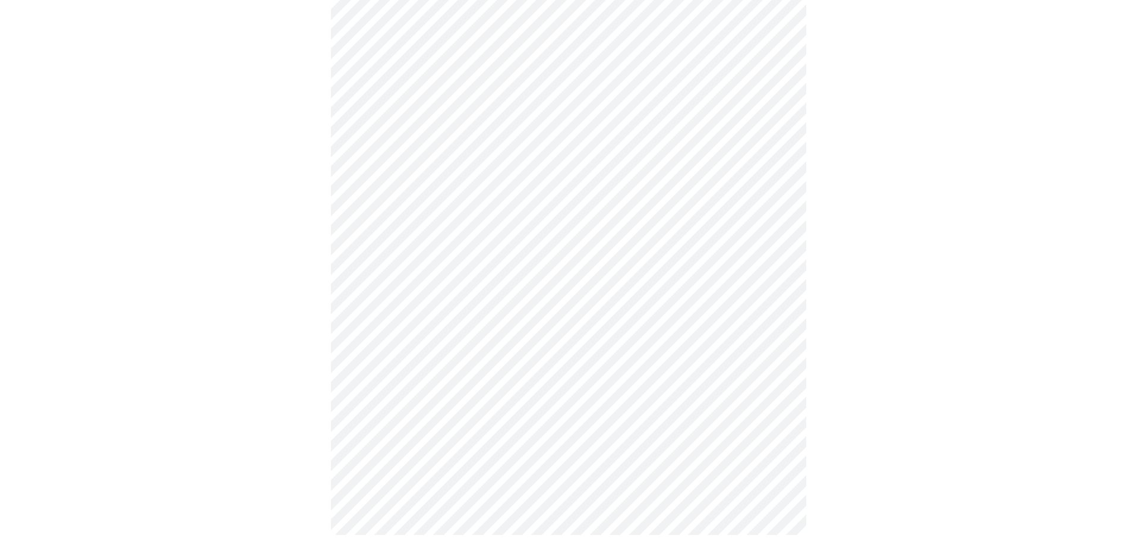
scroll to position [0, 0]
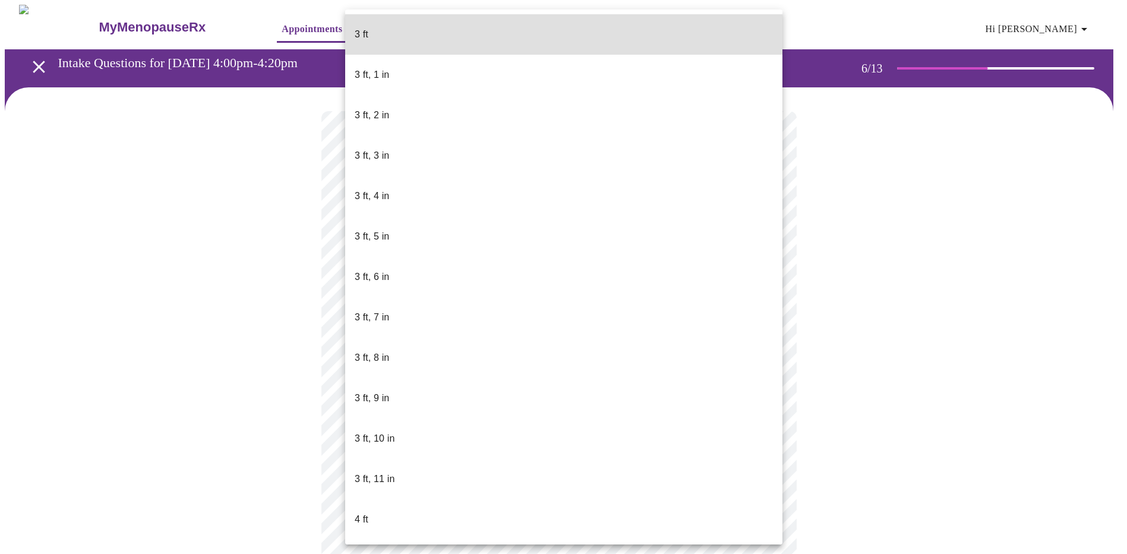
click at [424, 333] on body "MyMenopauseRx Appointments Messaging Labs Uploads Medications Community Refer a…" at bounding box center [563, 314] width 1117 height 618
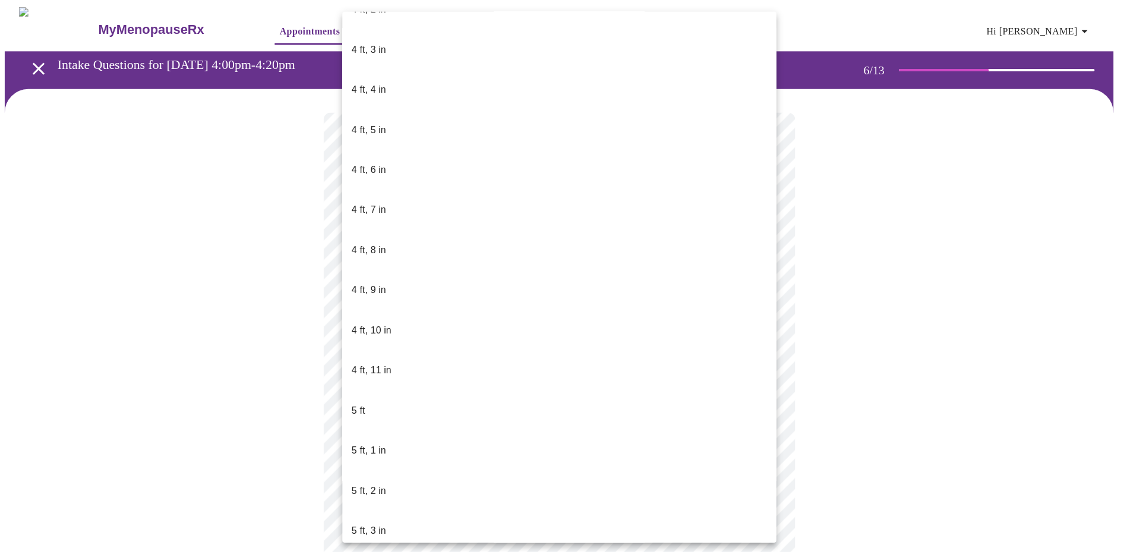
scroll to position [594, 0]
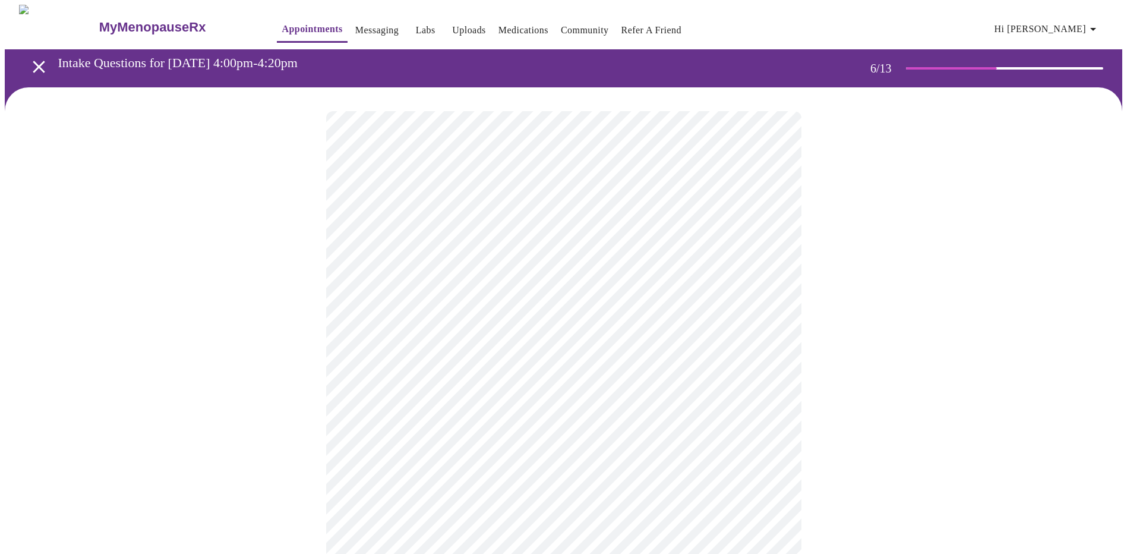
click at [801, 345] on div at bounding box center [563, 359] width 1117 height 545
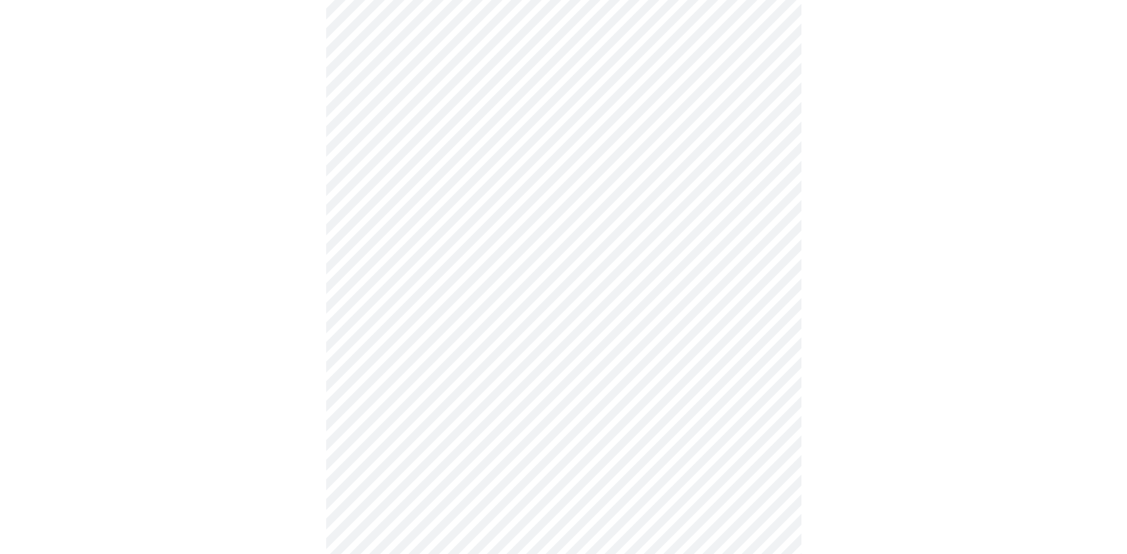
scroll to position [2851, 0]
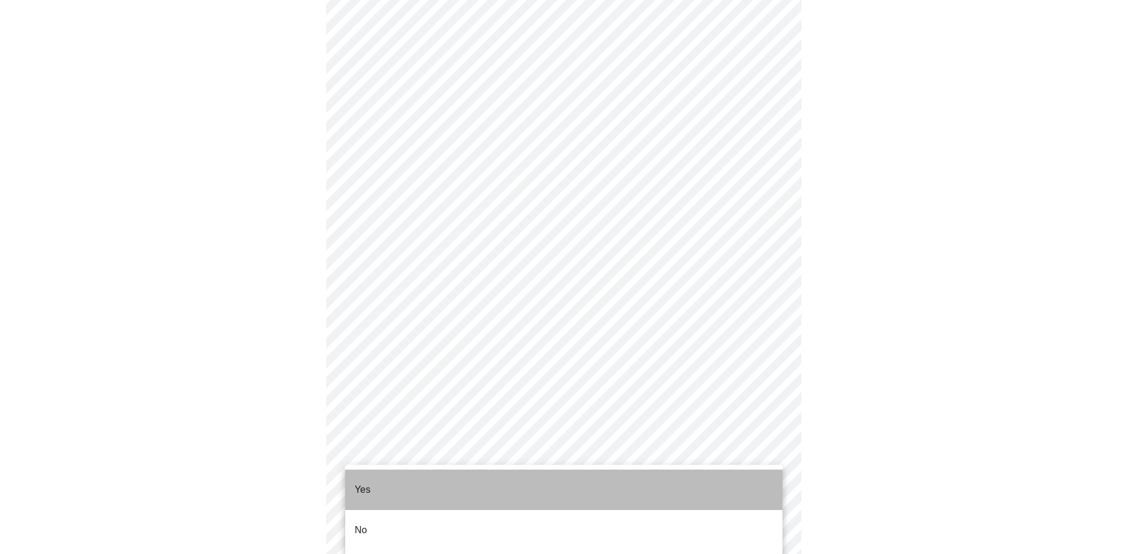
click at [364, 482] on p "Yes" at bounding box center [363, 489] width 16 height 14
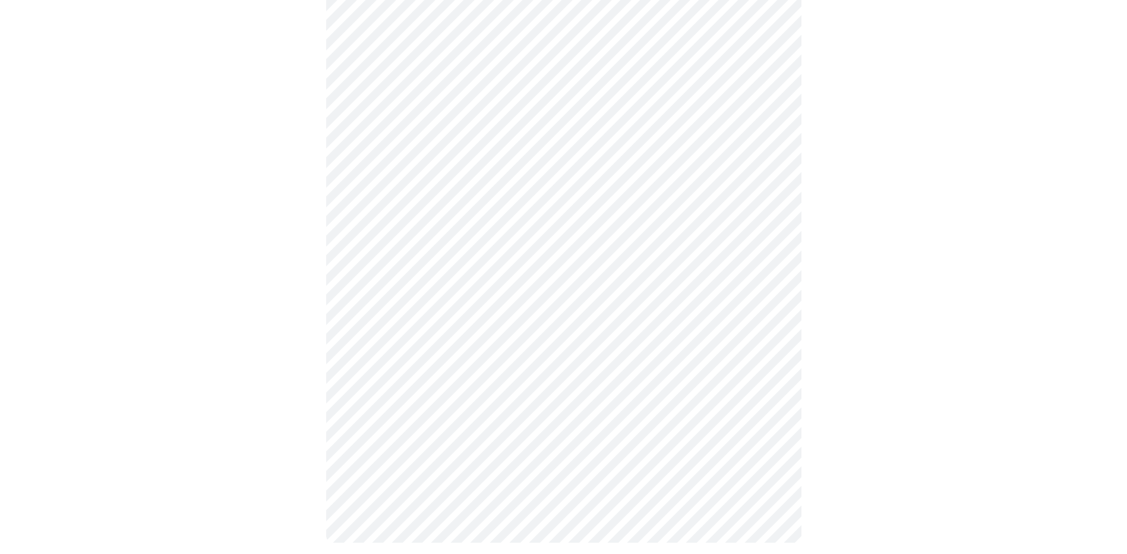
scroll to position [981, 0]
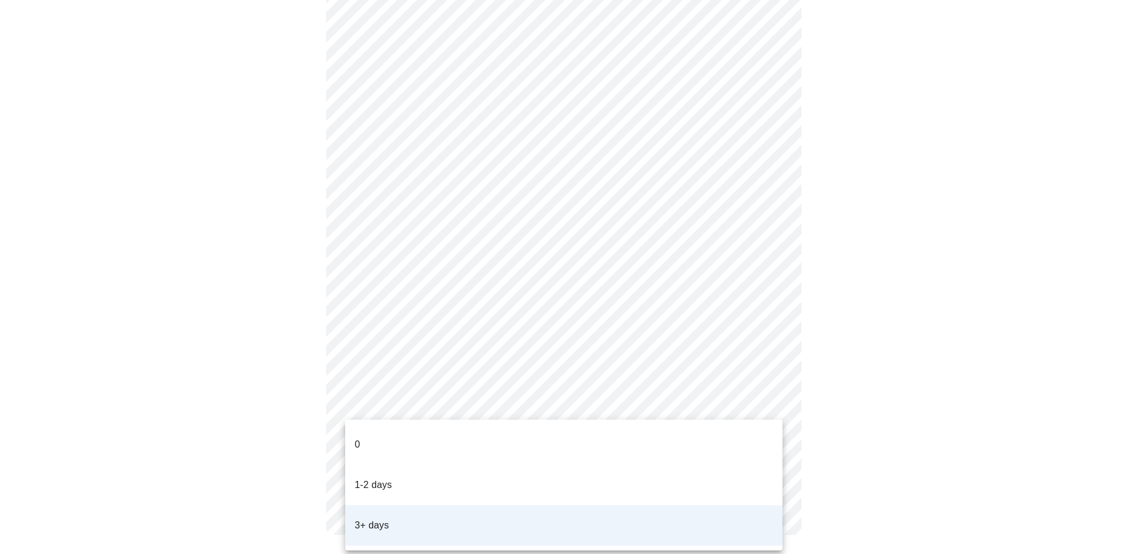
click at [116, 350] on div at bounding box center [568, 277] width 1136 height 554
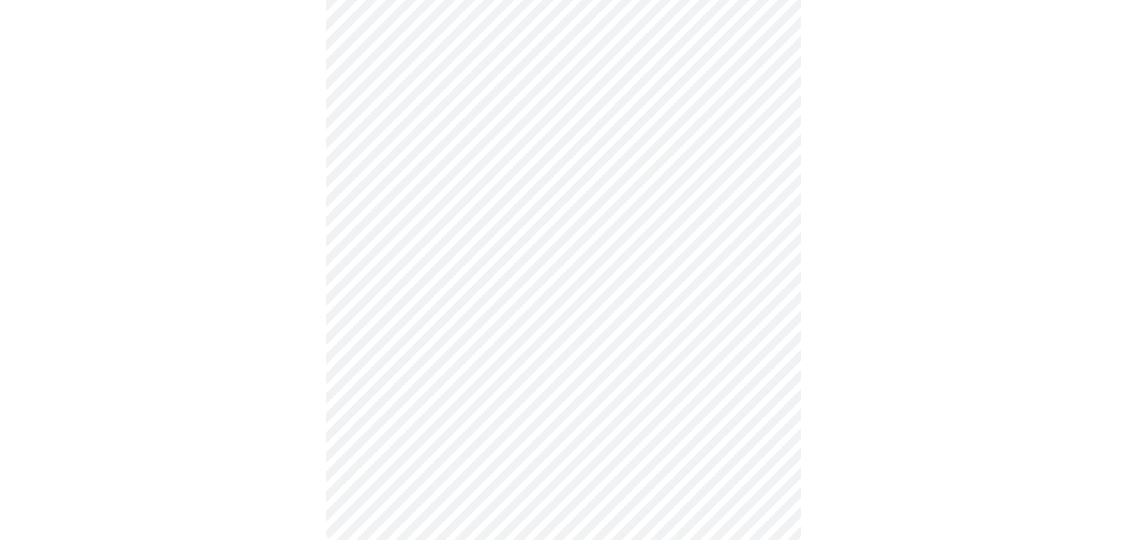
scroll to position [645, 0]
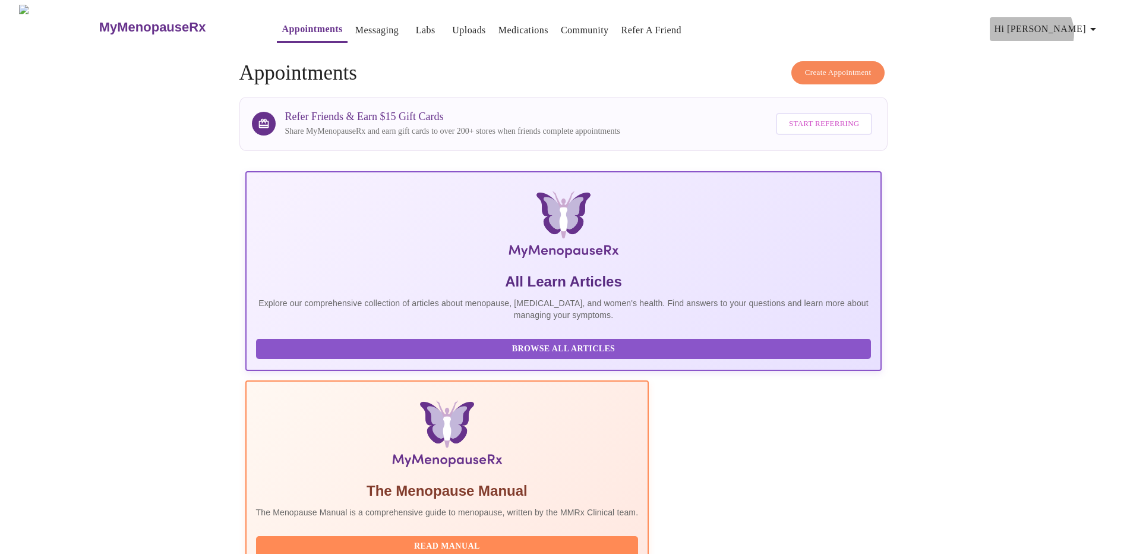
click at [1075, 29] on span "Hi [PERSON_NAME]" at bounding box center [1047, 29] width 106 height 17
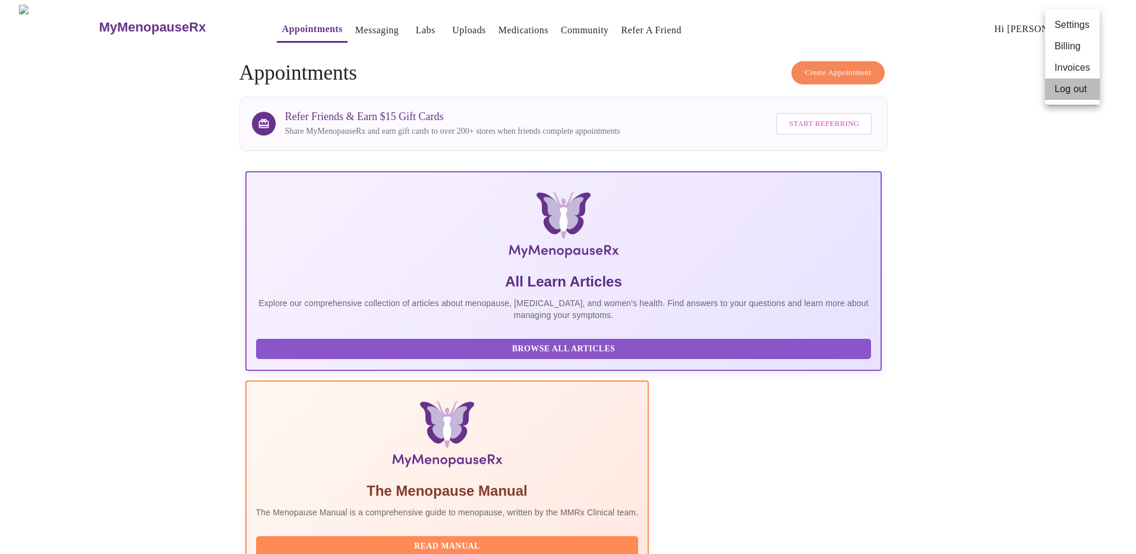
click at [1079, 87] on li "Log out" at bounding box center [1072, 88] width 55 height 21
